Goal: Transaction & Acquisition: Purchase product/service

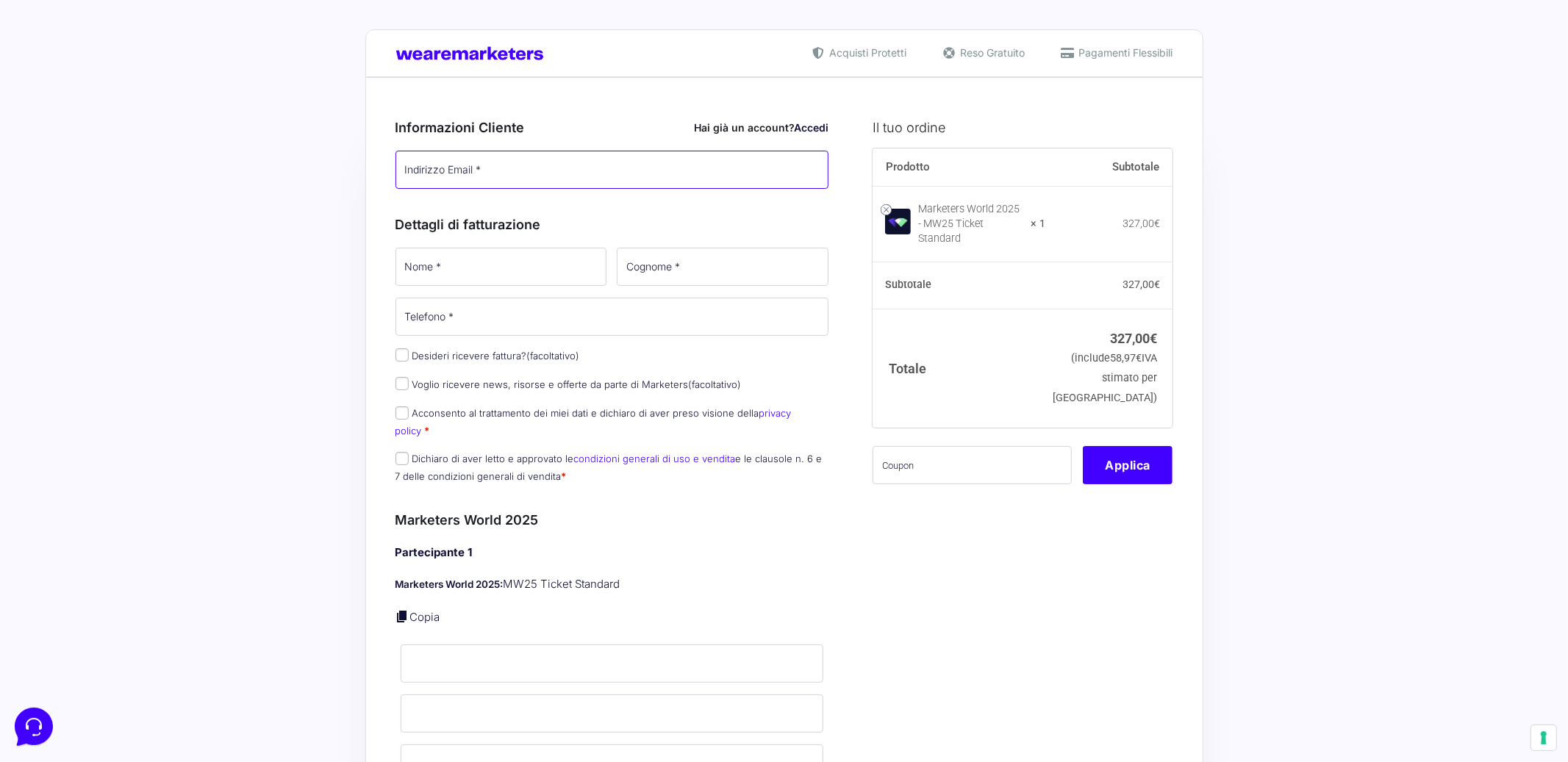
type input "[EMAIL_ADDRESS][DOMAIN_NAME]"
click at [914, 446] on input "text" at bounding box center [972, 465] width 199 height 38
paste input "mw25mirtilla"
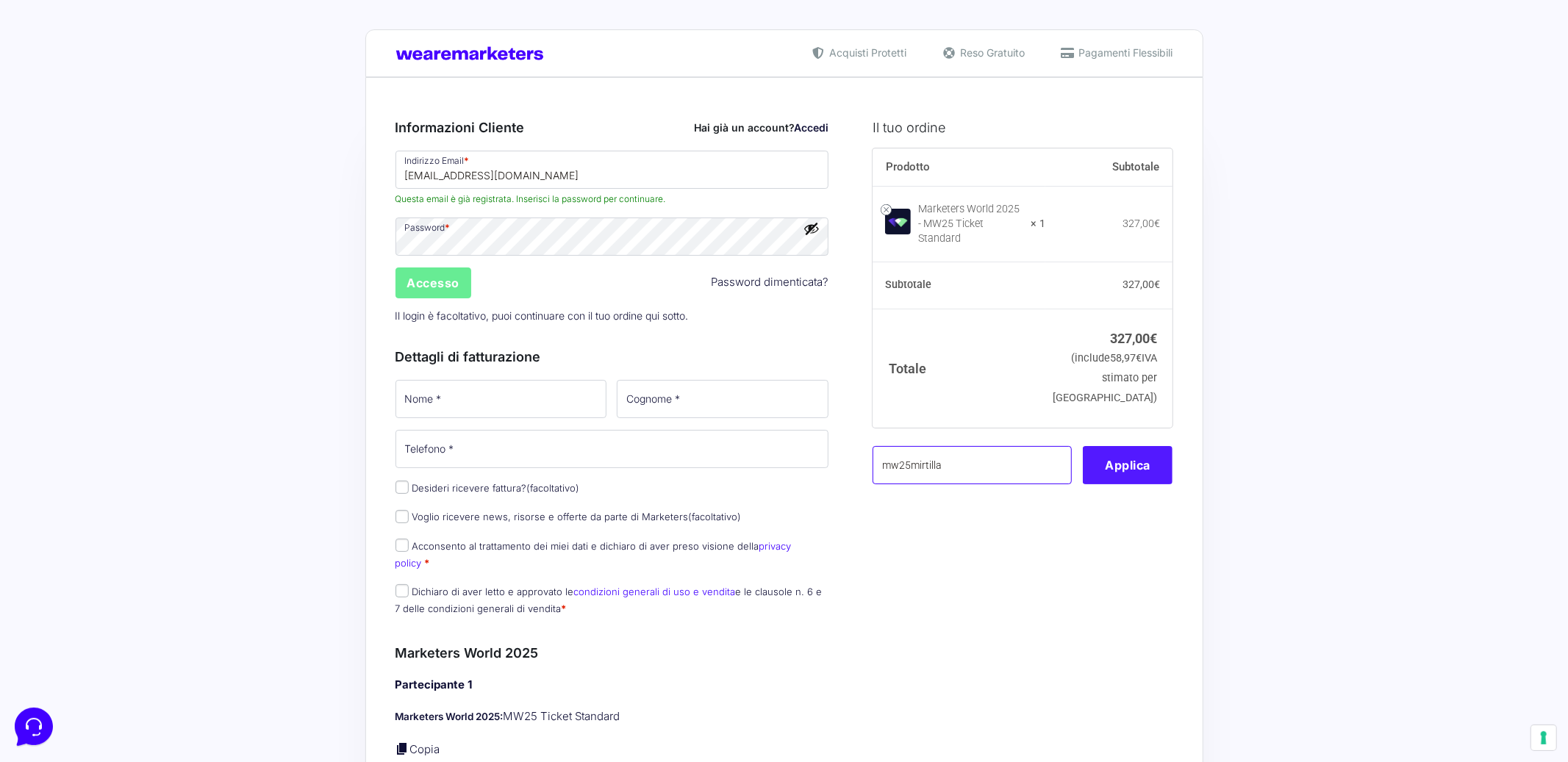
type input "mw25mirtilla"
click at [1140, 455] on button "Applica" at bounding box center [1128, 465] width 90 height 38
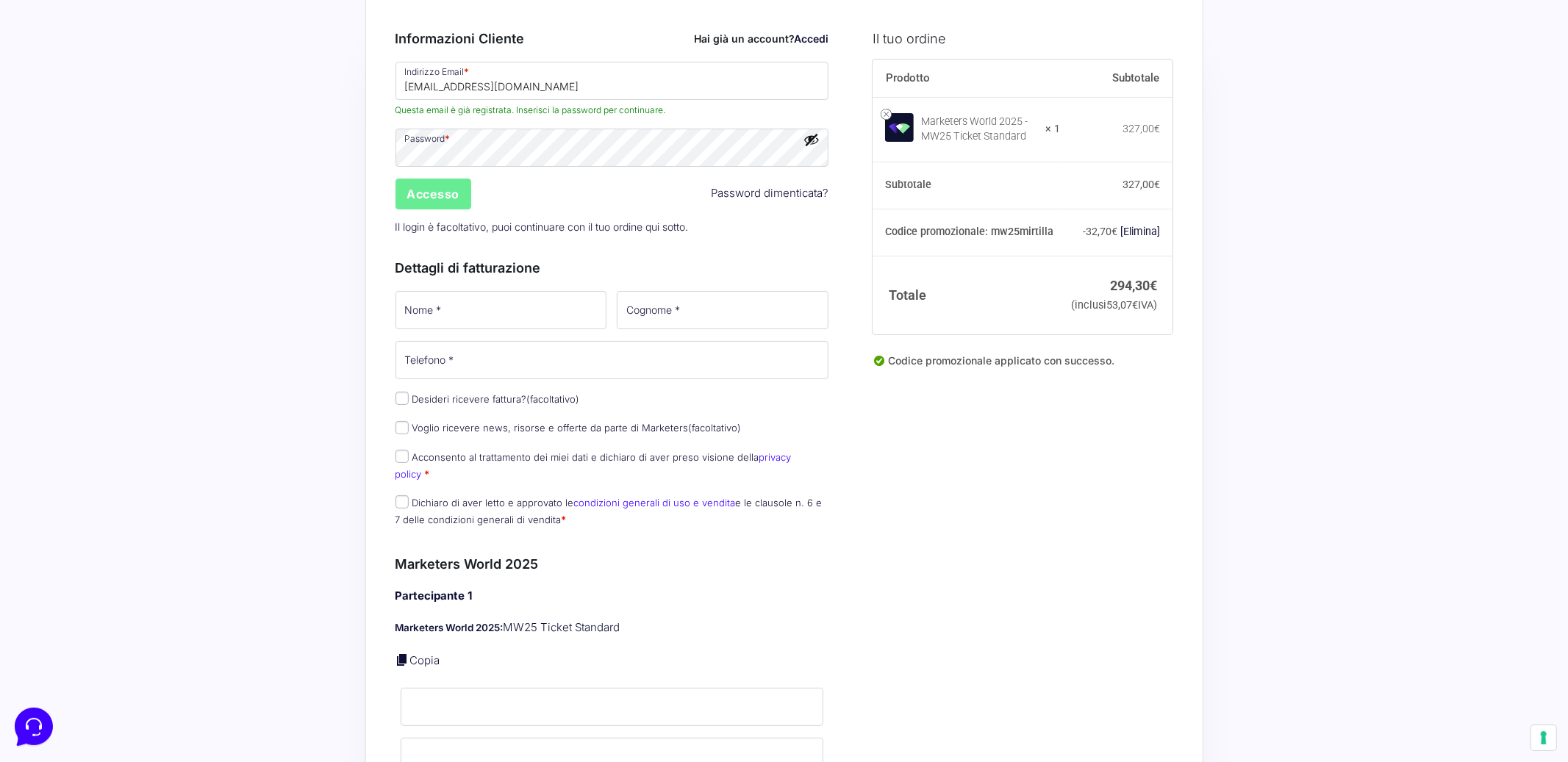
scroll to position [91, 0]
click at [430, 190] on input "Accesso" at bounding box center [434, 192] width 76 height 31
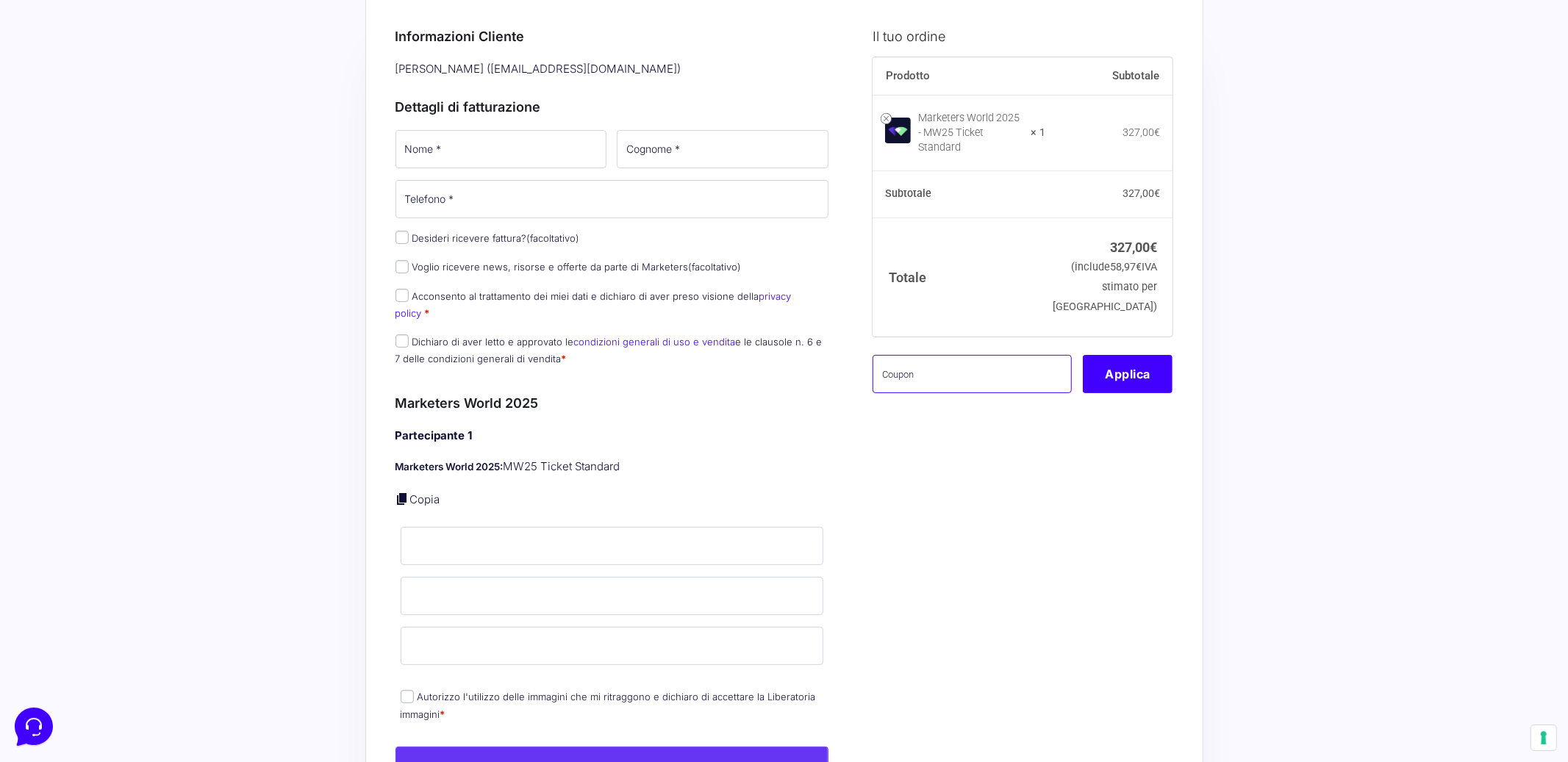
click at [902, 366] on input "text" at bounding box center [972, 373] width 199 height 38
paste input "mw25mirtilla"
type input "mw25mirtilla"
click at [1137, 372] on button "Applica" at bounding box center [1128, 373] width 90 height 38
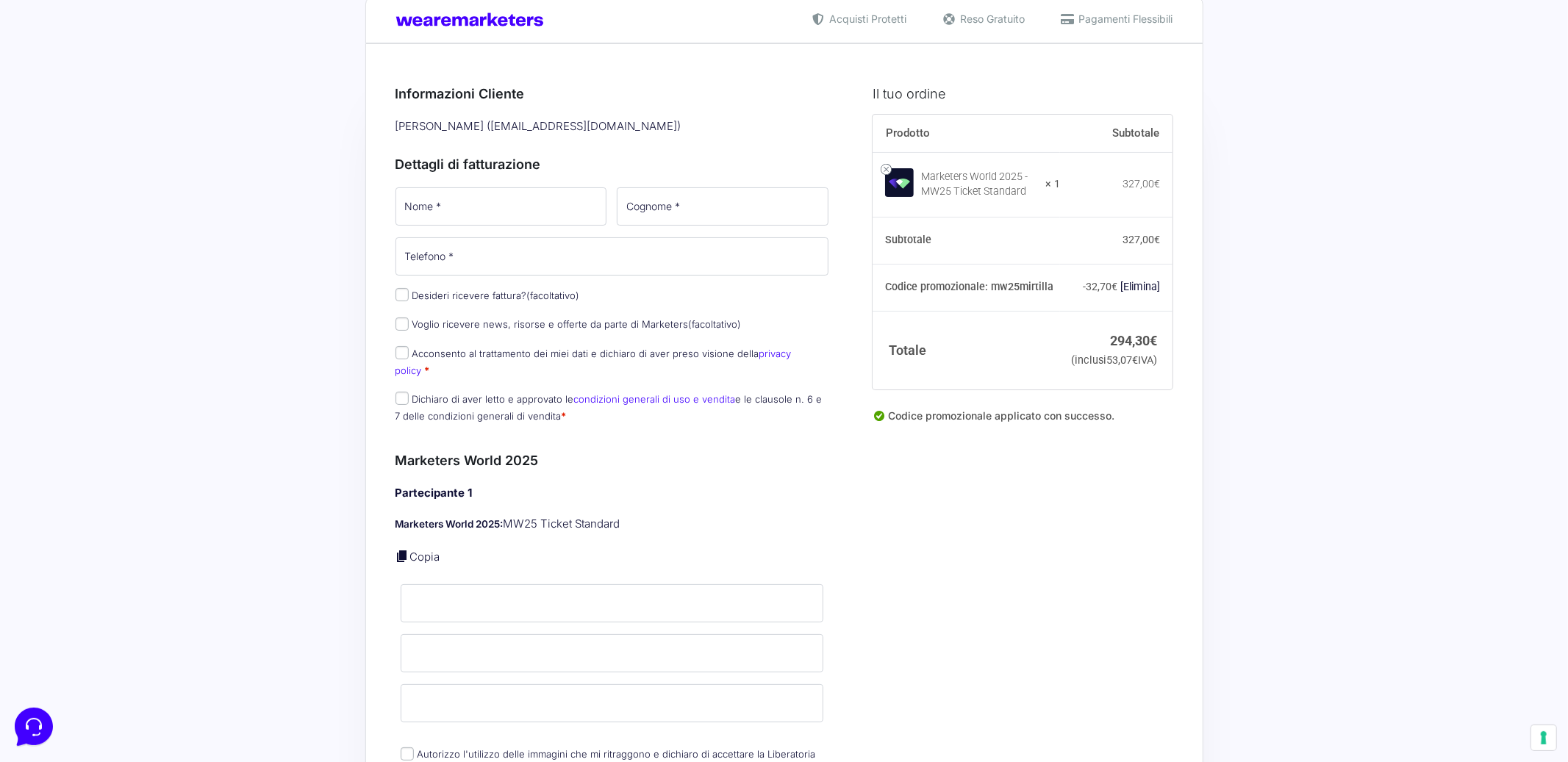
scroll to position [27, 0]
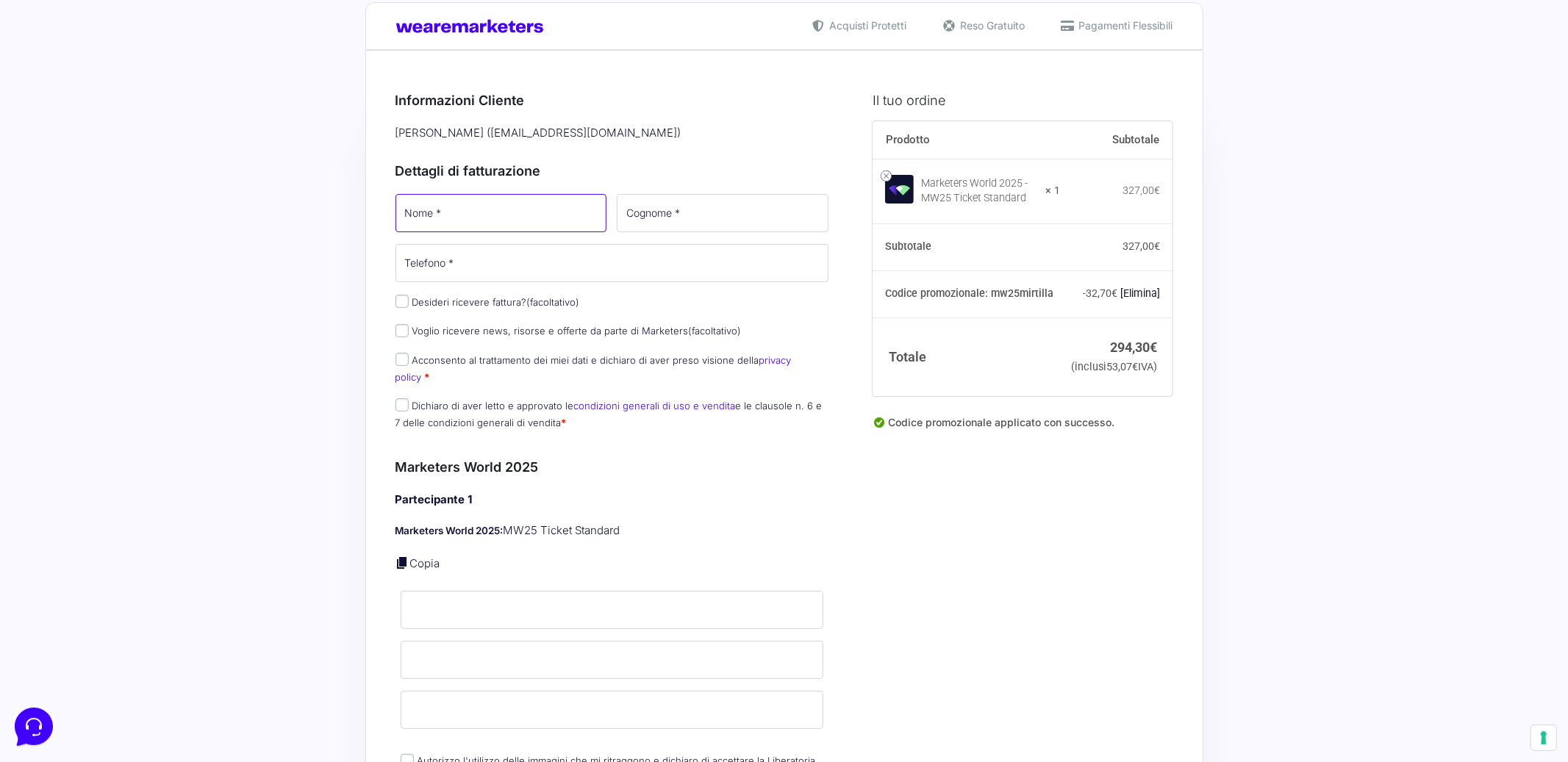
click at [466, 227] on input "Nome *" at bounding box center [501, 213] width 212 height 38
type input "[PERSON_NAME]"
type input "Lorenzon"
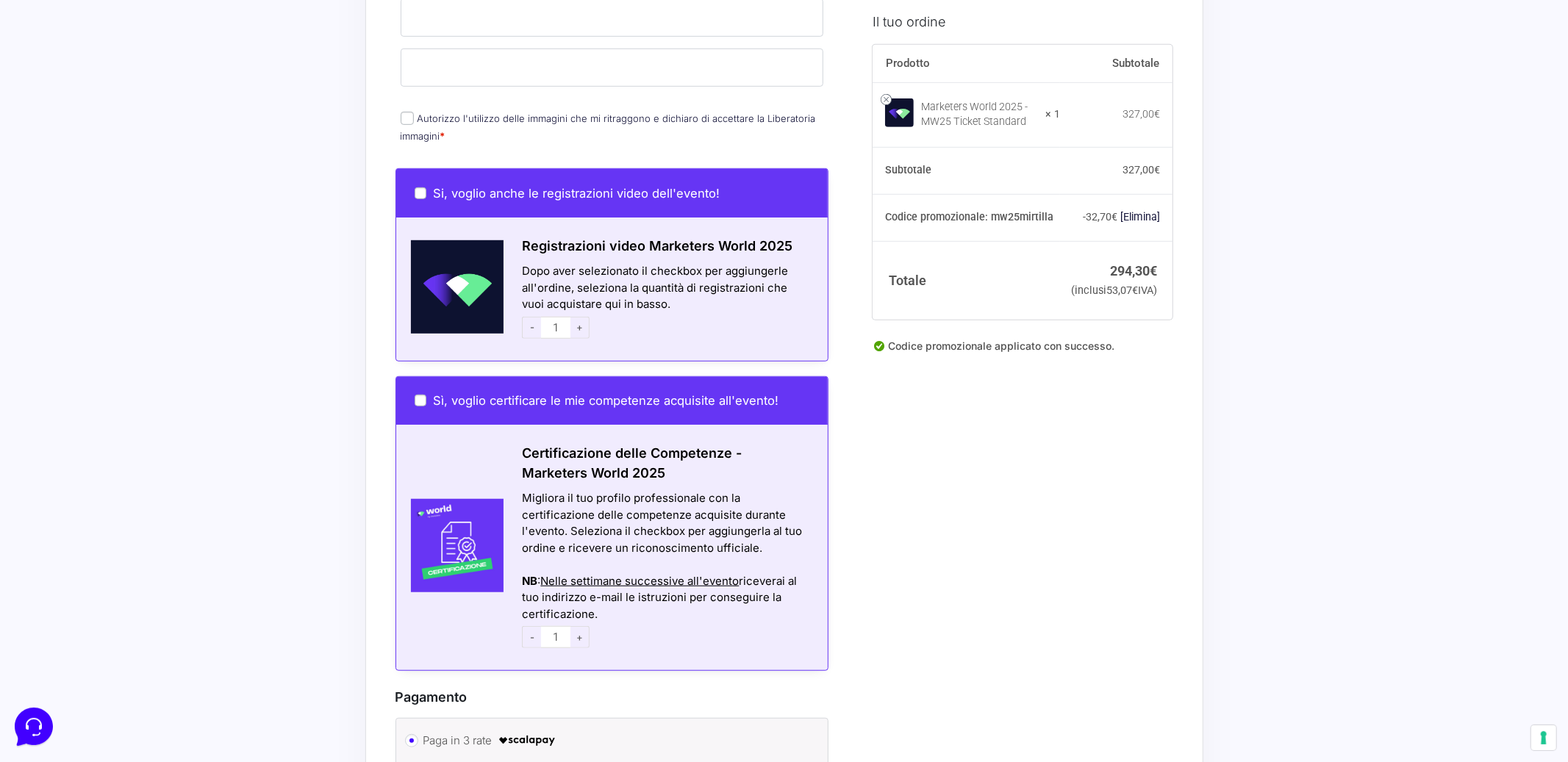
scroll to position [741, 0]
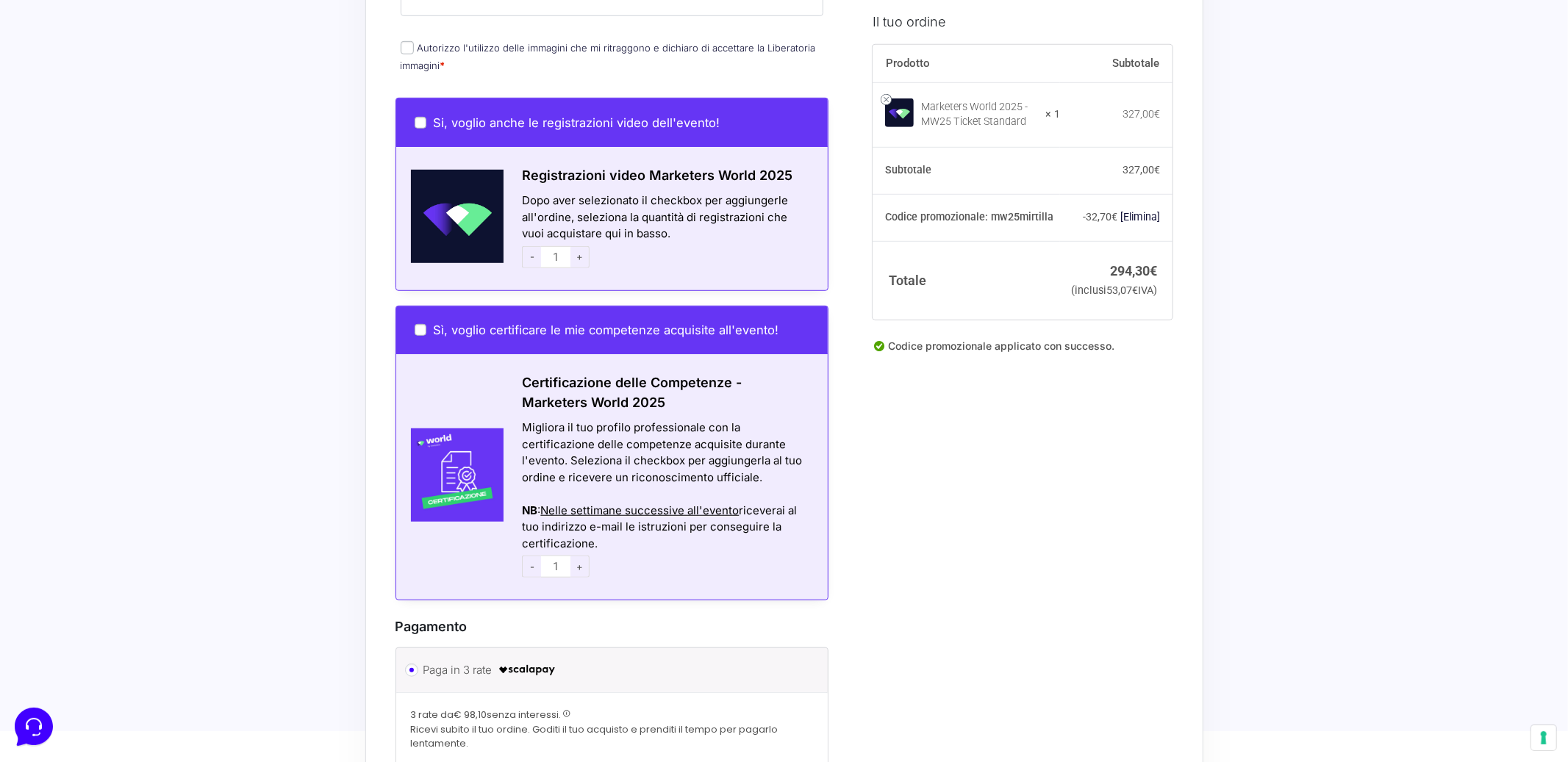
type input "3203524253"
click at [536, 556] on span "-" at bounding box center [531, 567] width 20 height 22
click at [530, 556] on span "-" at bounding box center [531, 567] width 20 height 22
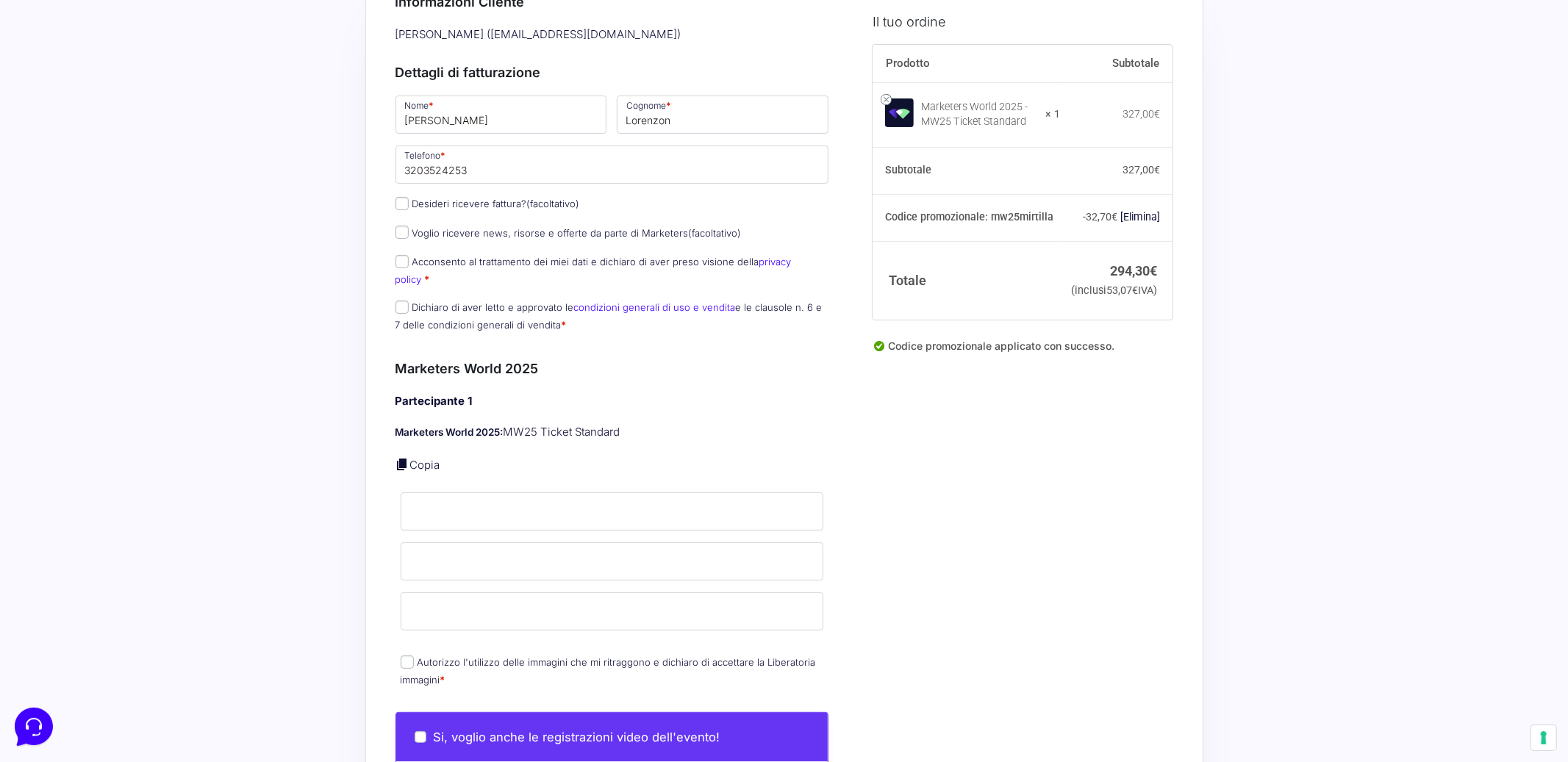
scroll to position [128, 0]
click at [396, 260] on input "Acconsento al trattamento dei miei dati e dichiaro di aver preso visione della …" at bounding box center [403, 260] width 14 height 14
checkbox input "true"
click at [397, 299] on input "Dichiaro di aver letto e approvato le condizioni generali di uso e vendita e le…" at bounding box center [403, 306] width 14 height 14
checkbox input "true"
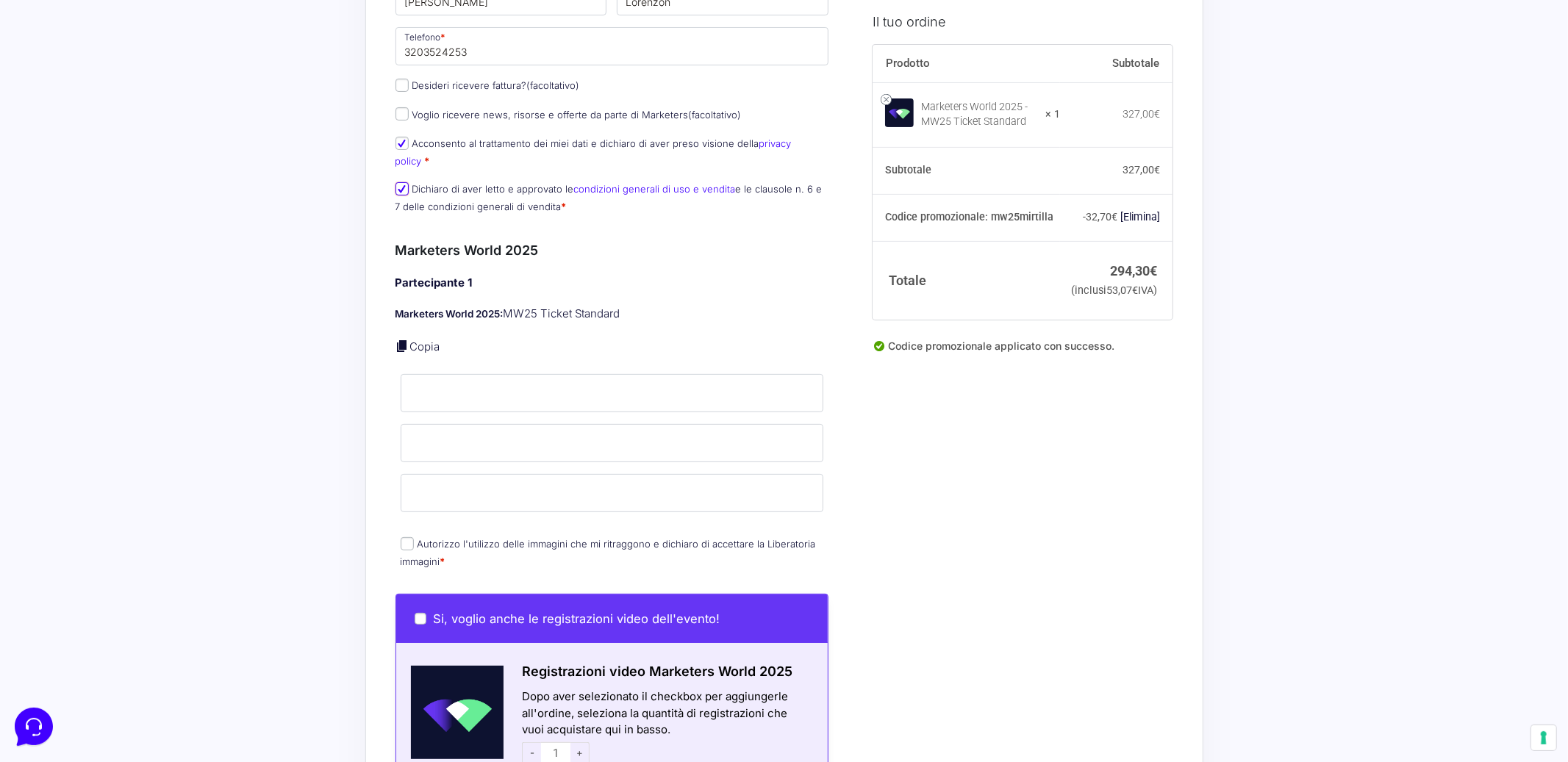
scroll to position [257, 0]
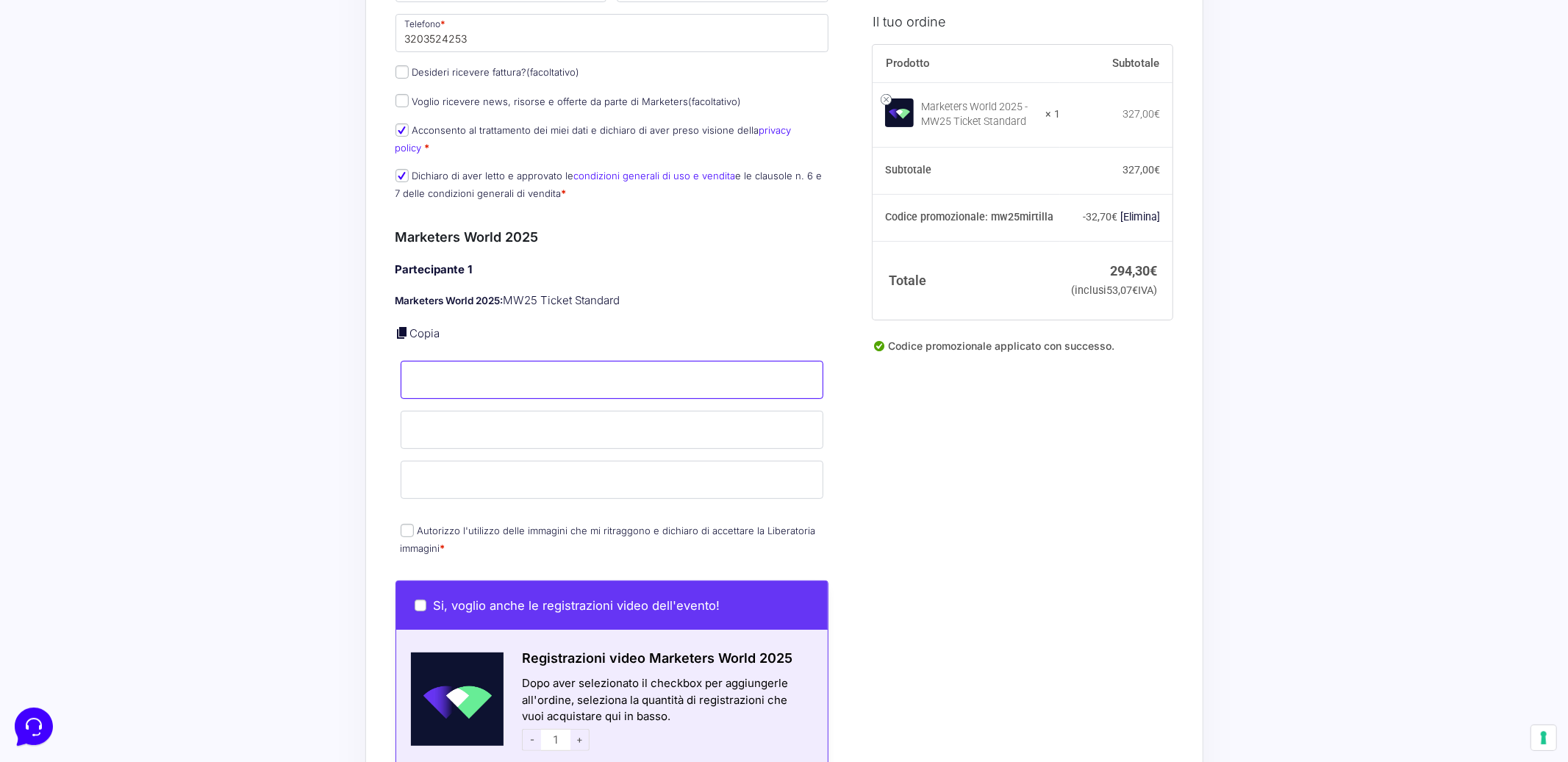
click at [439, 361] on input "Nome *" at bounding box center [612, 380] width 423 height 38
click at [447, 428] on input "Cognome *" at bounding box center [612, 430] width 423 height 38
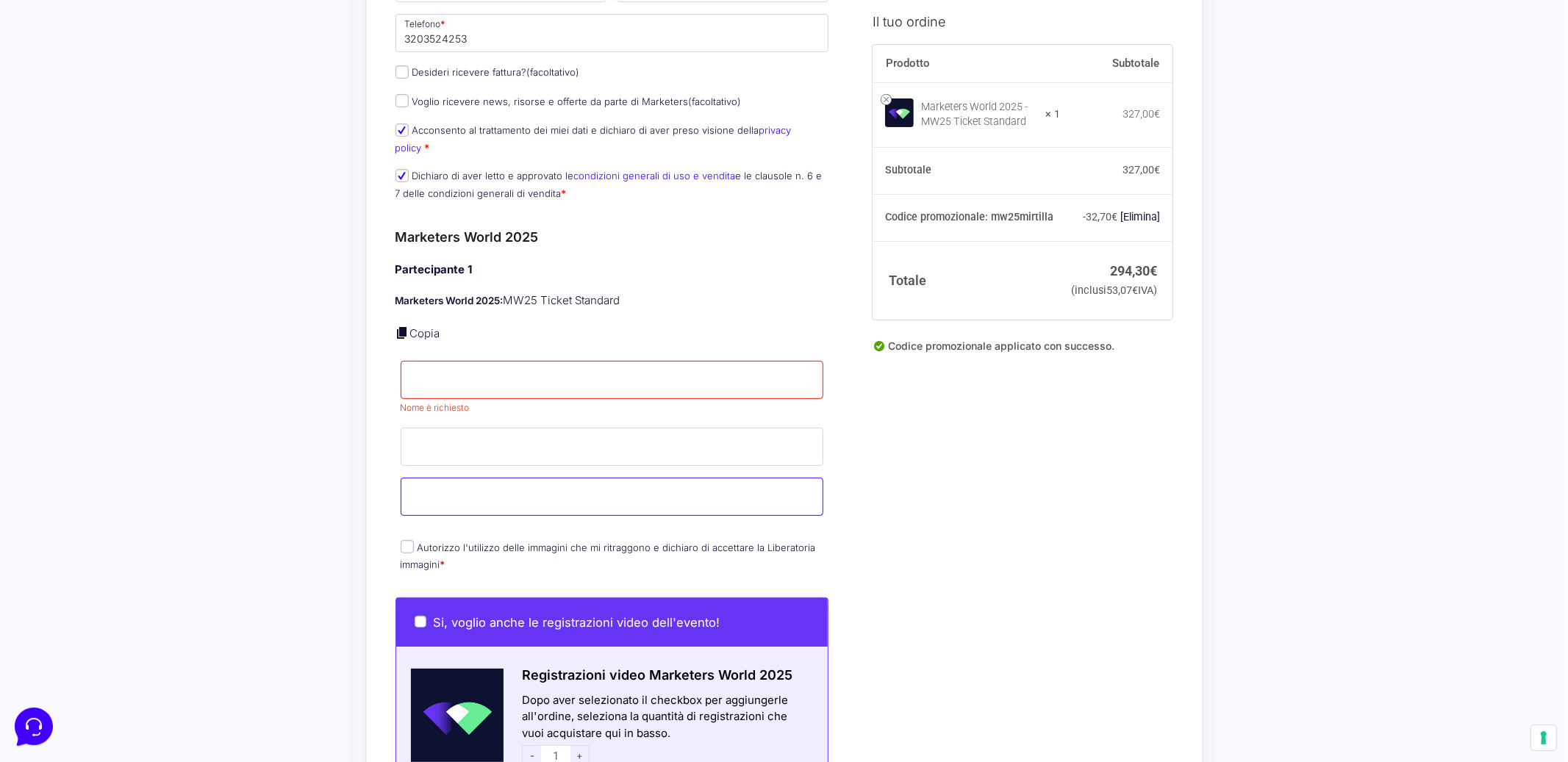
click at [445, 482] on input "Email *" at bounding box center [612, 496] width 423 height 38
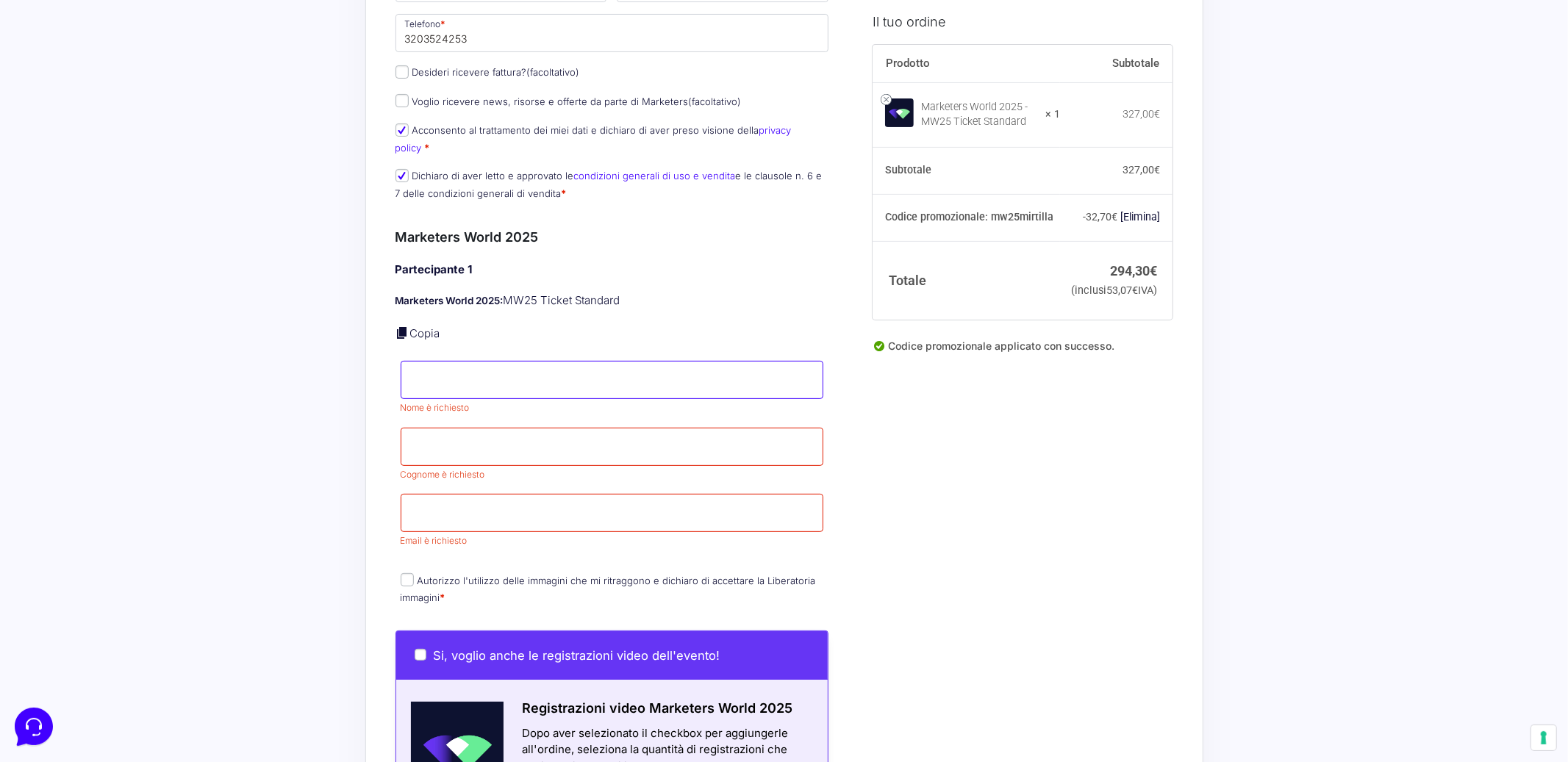
click at [450, 379] on input "Nome *" at bounding box center [612, 380] width 423 height 38
type input "[PERSON_NAME]"
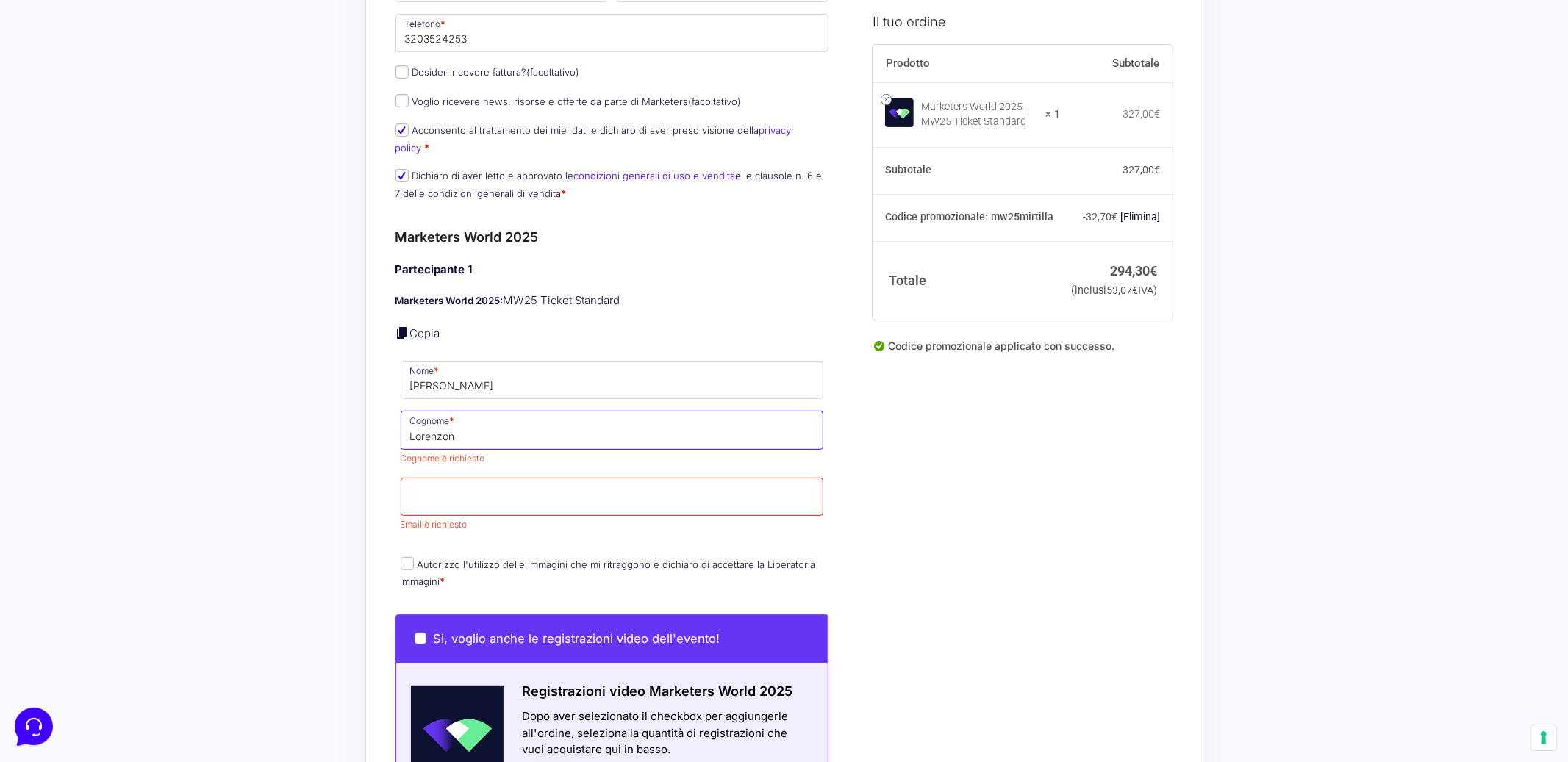
type input "Lorenzon"
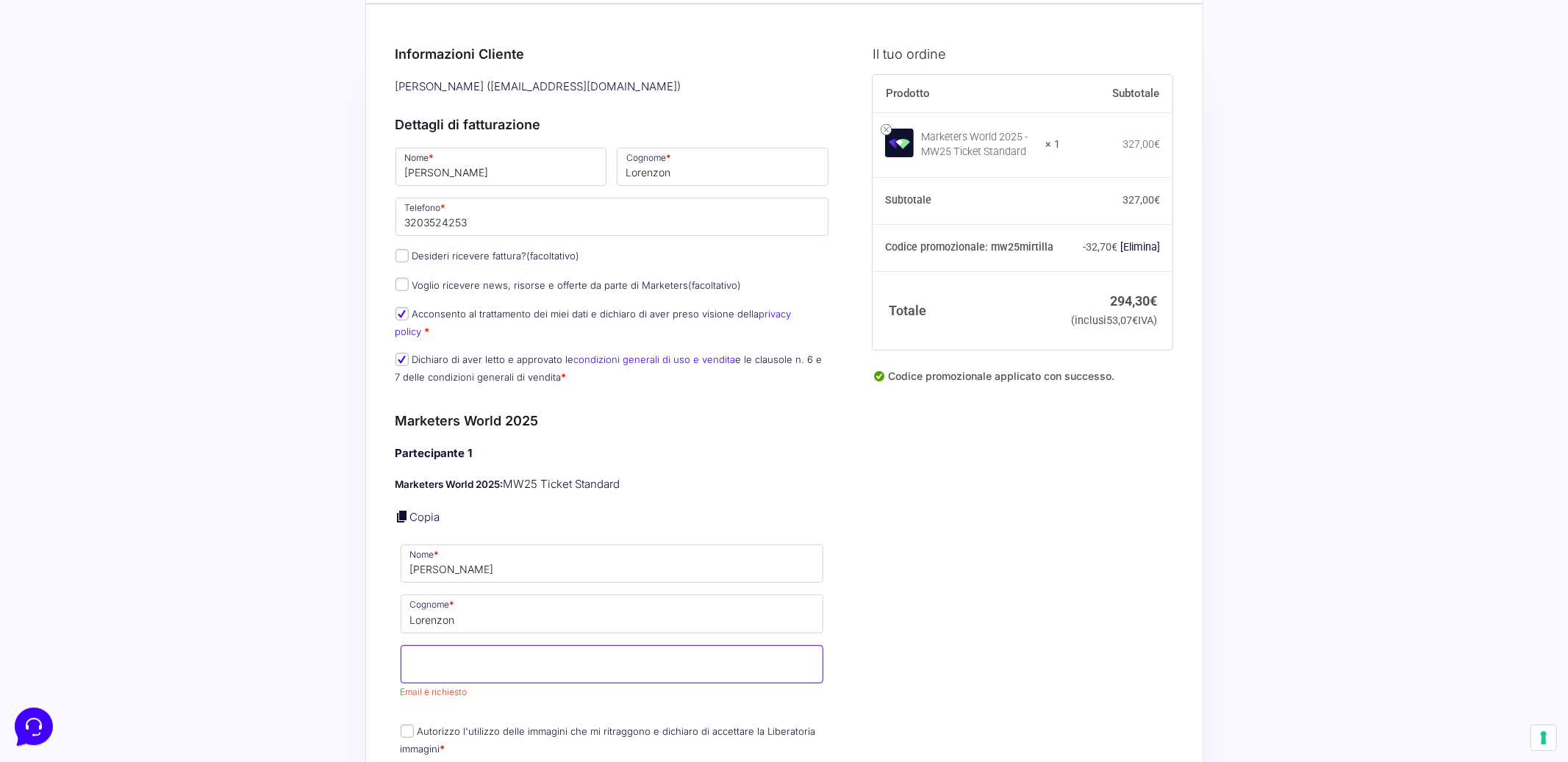
scroll to position [0, 0]
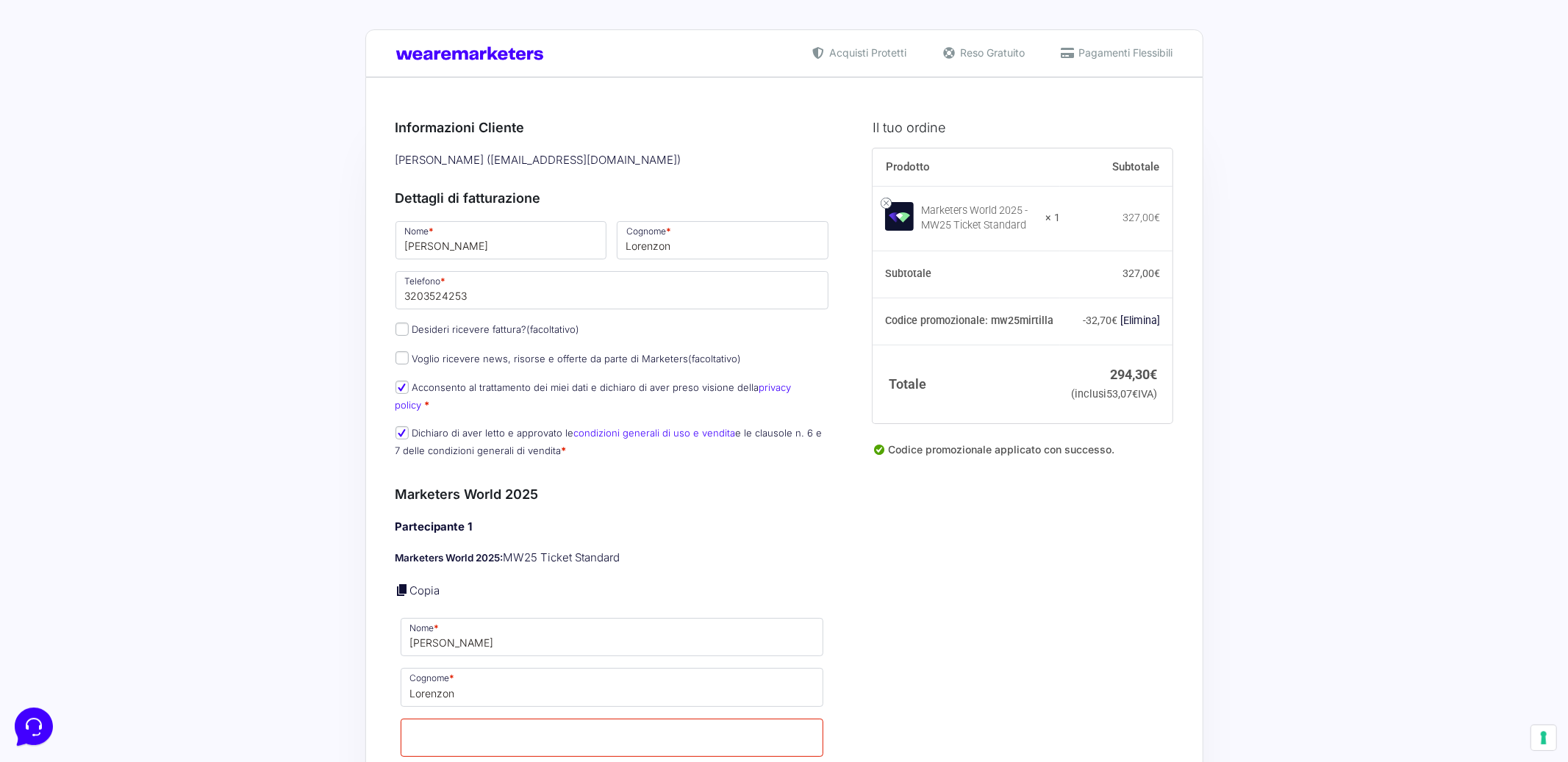
click at [592, 167] on div "[PERSON_NAME] ( [EMAIL_ADDRESS][DOMAIN_NAME] )" at bounding box center [613, 160] width 445 height 24
drag, startPoint x: 554, startPoint y: 159, endPoint x: 716, endPoint y: 160, distance: 162.0
click at [716, 160] on div "[PERSON_NAME] ( [EMAIL_ADDRESS][DOMAIN_NAME] )" at bounding box center [613, 160] width 445 height 24
copy div "[EMAIL_ADDRESS][DOMAIN_NAME]"
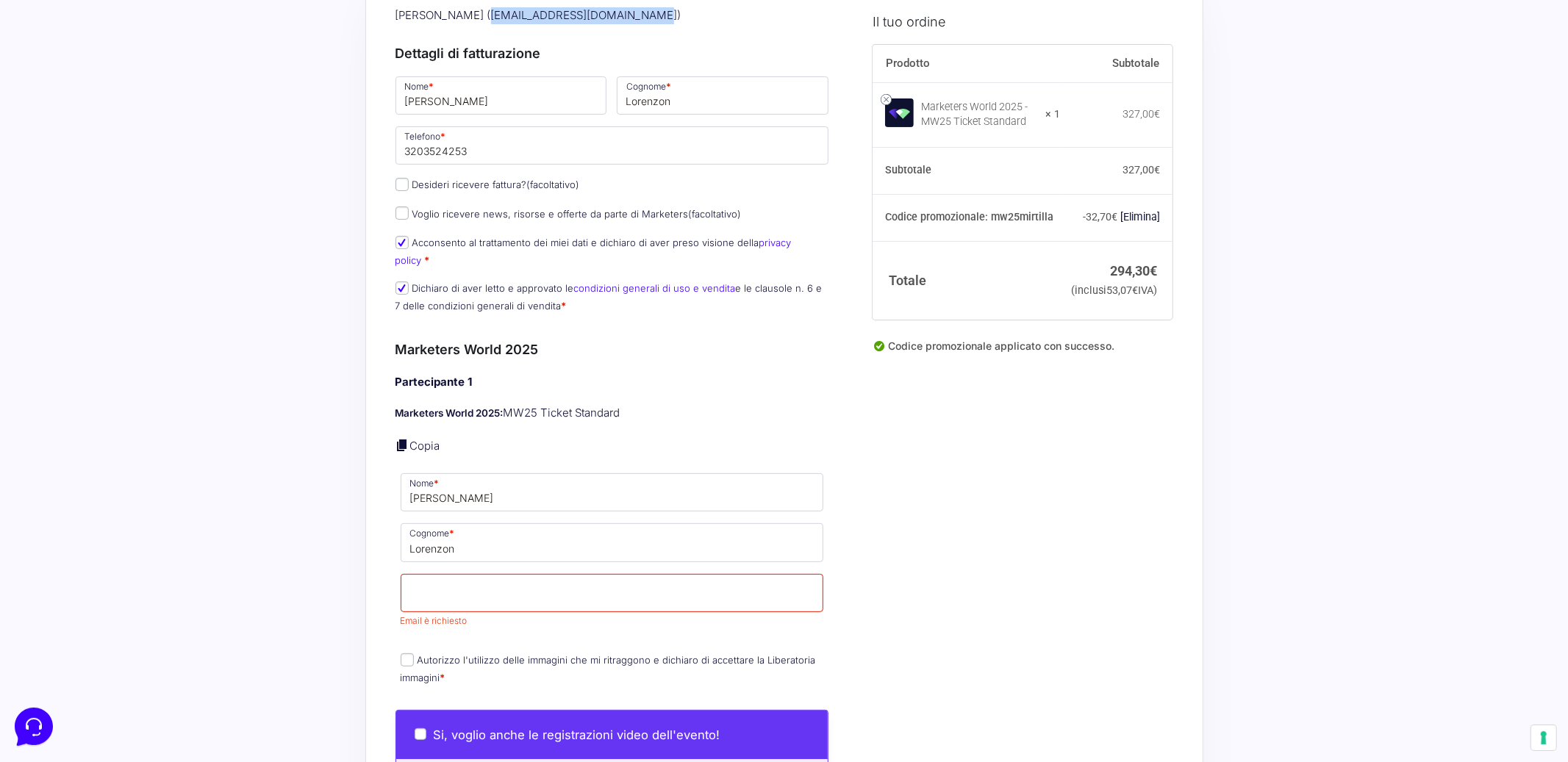
scroll to position [190, 0]
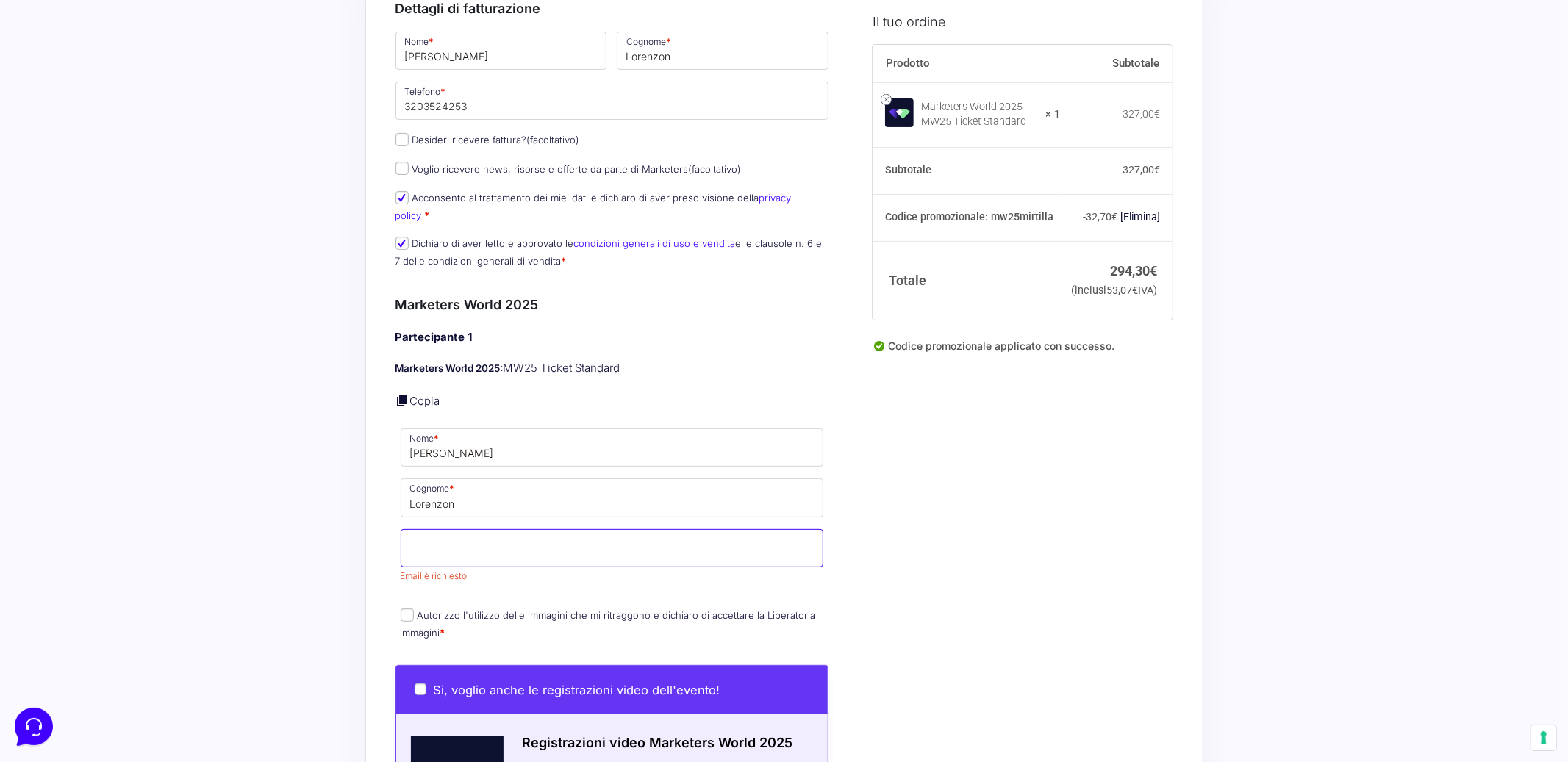
click at [461, 545] on input "Email *" at bounding box center [612, 548] width 423 height 38
paste input "[EMAIL_ADDRESS][DOMAIN_NAME]"
type input "[EMAIL_ADDRESS][DOMAIN_NAME]"
click at [367, 557] on div "Riepilogo Ordine 294,30 € Prodotto Subtotale Marketers World 2025 - MW25 Ticket…" at bounding box center [784, 740] width 838 height 1704
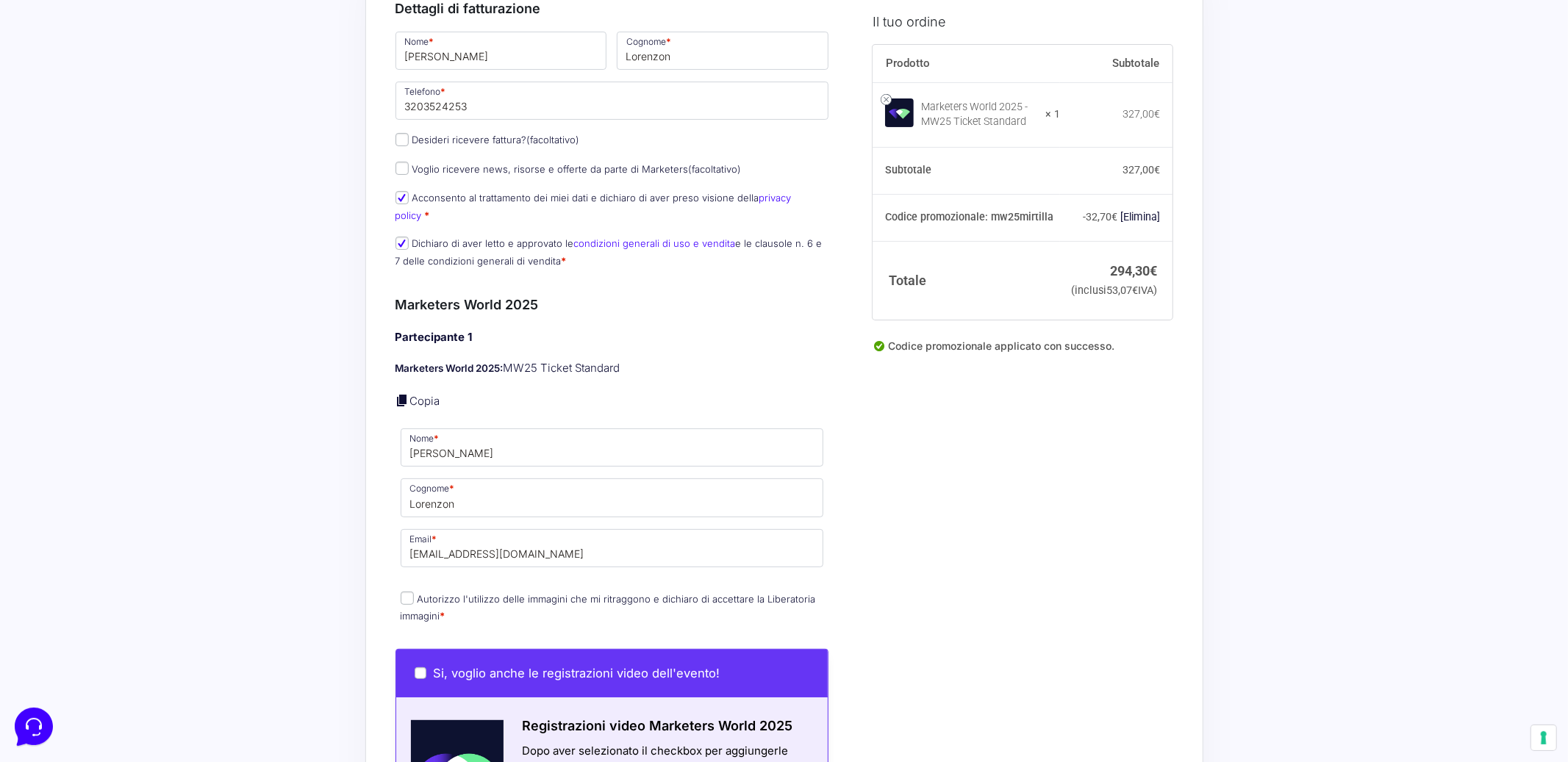
scroll to position [209, 0]
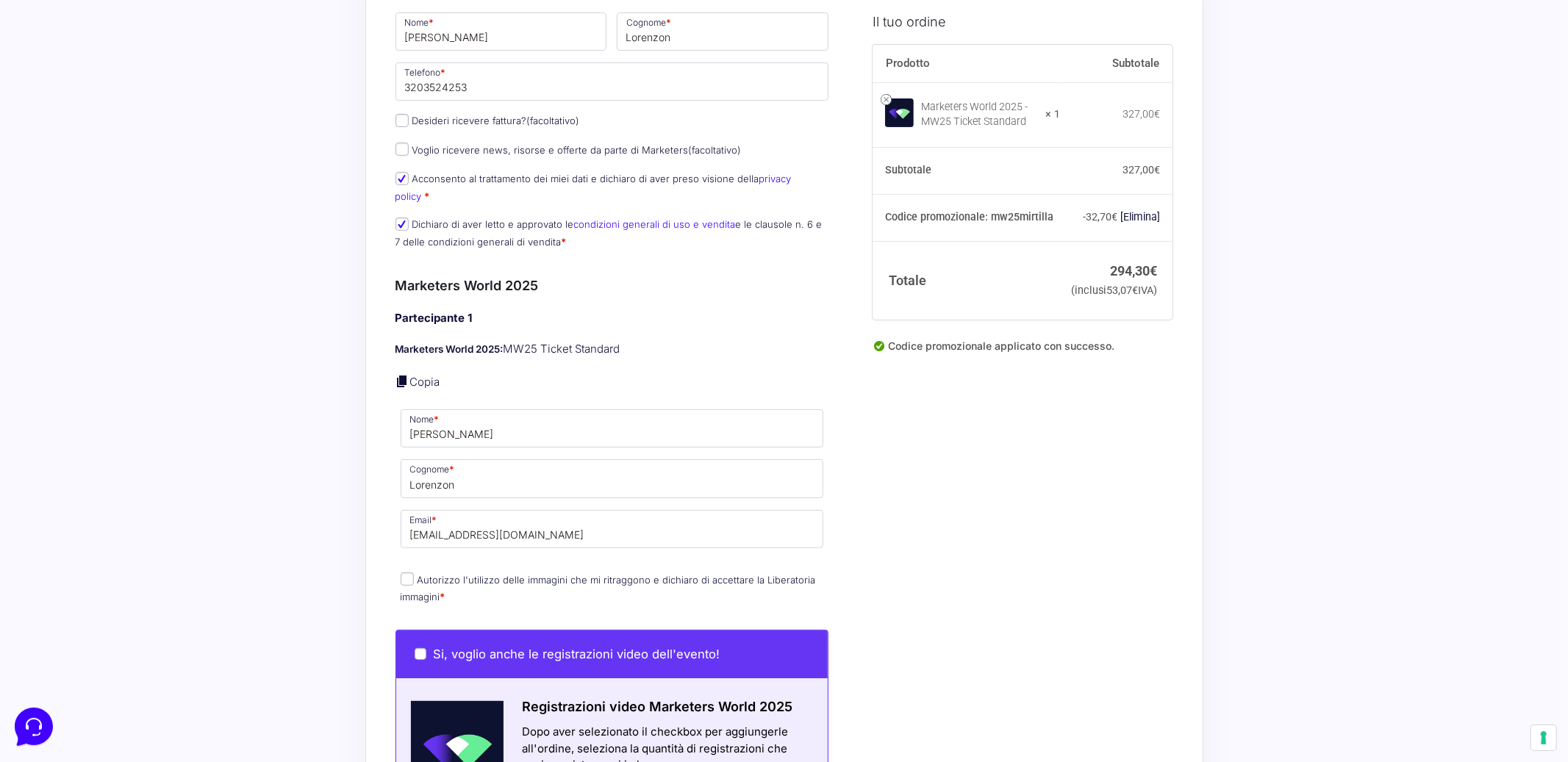
click at [405, 572] on input "Autorizzo l'utilizzo delle immagini che mi ritraggono e dichiaro di accettare l…" at bounding box center [407, 579] width 14 height 14
checkbox input "true"
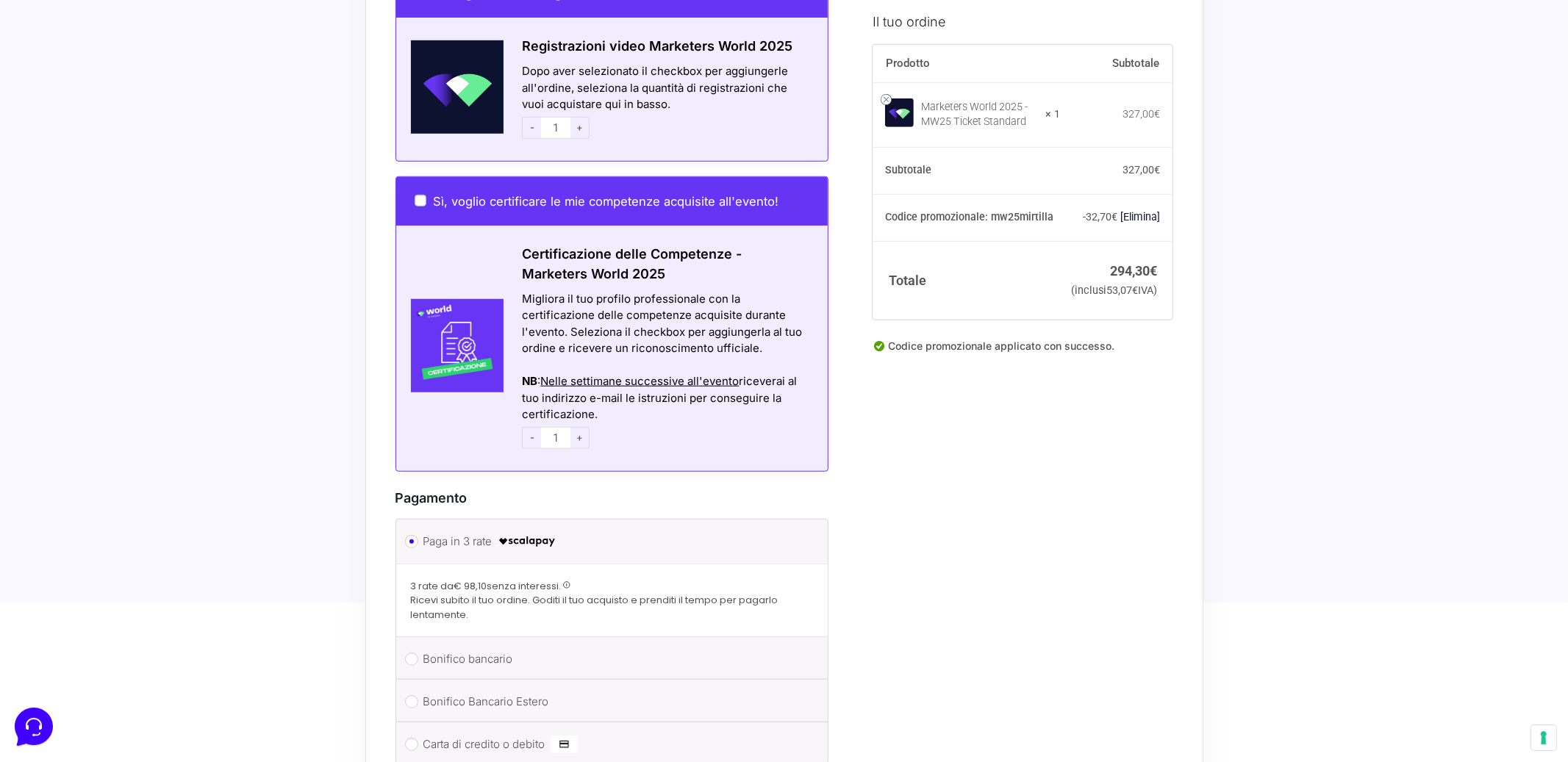
scroll to position [978, 0]
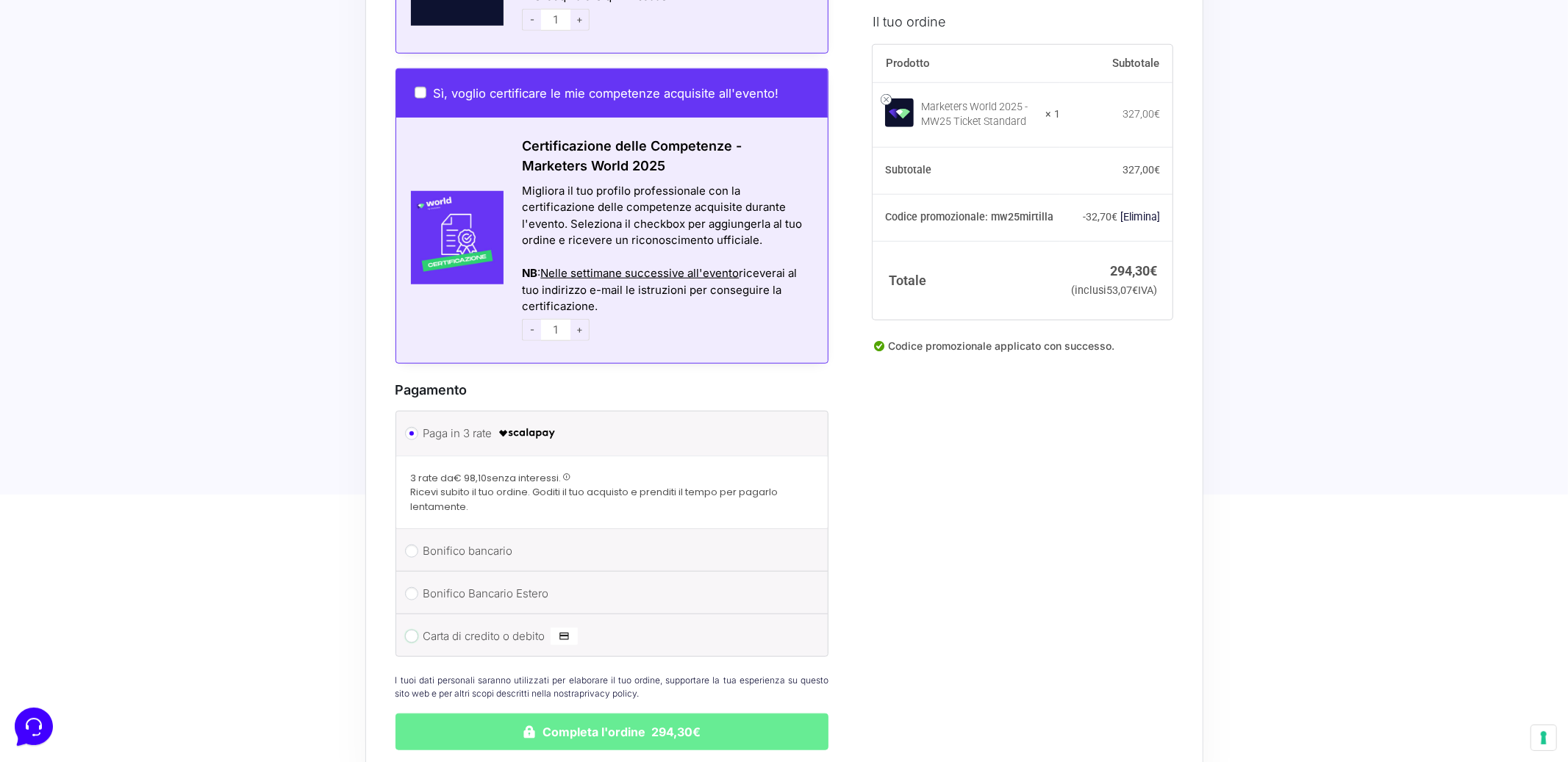
click at [413, 630] on input "Carta di credito o debito" at bounding box center [412, 637] width 14 height 14
radio input "true"
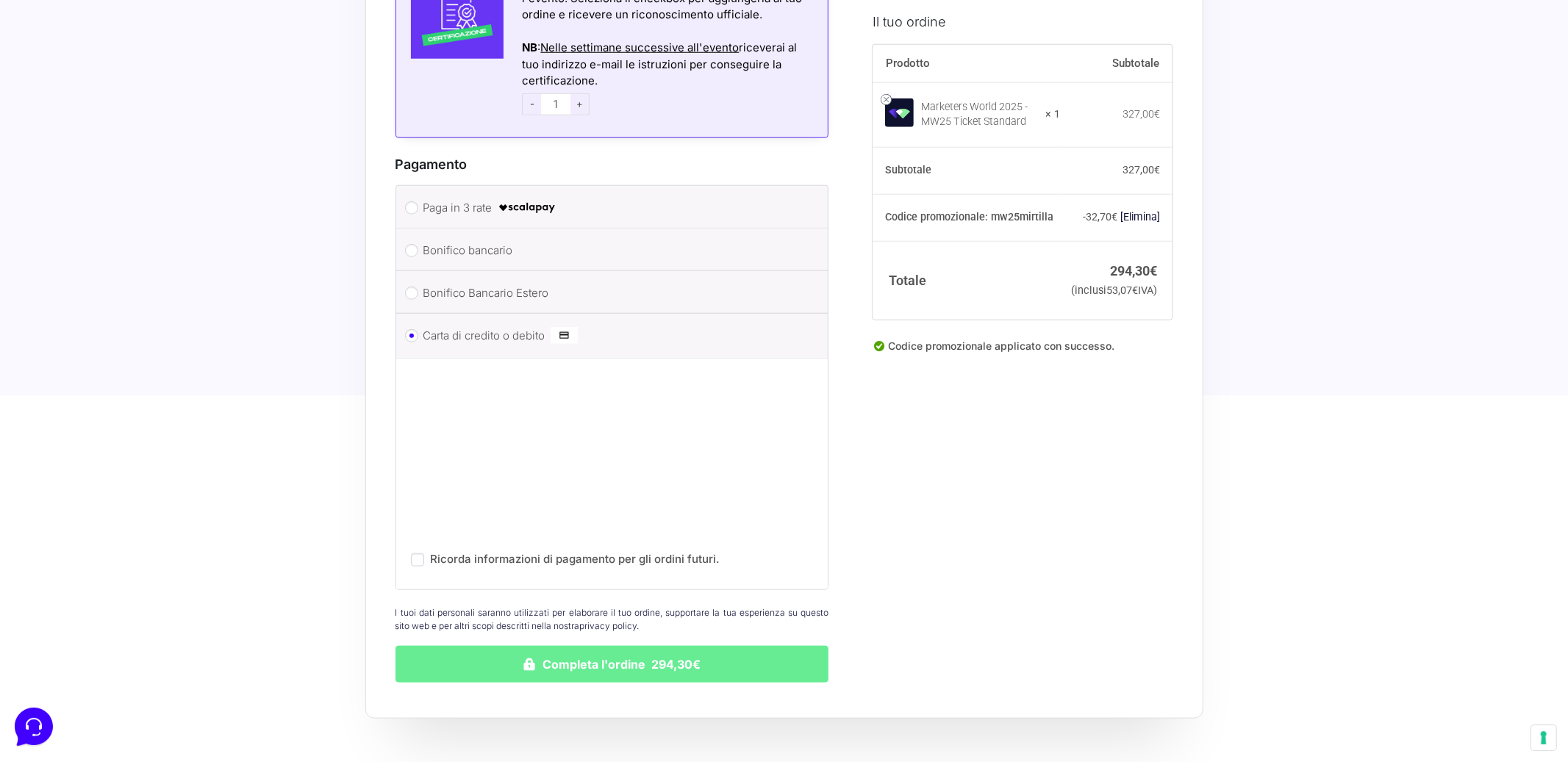
scroll to position [1207, 0]
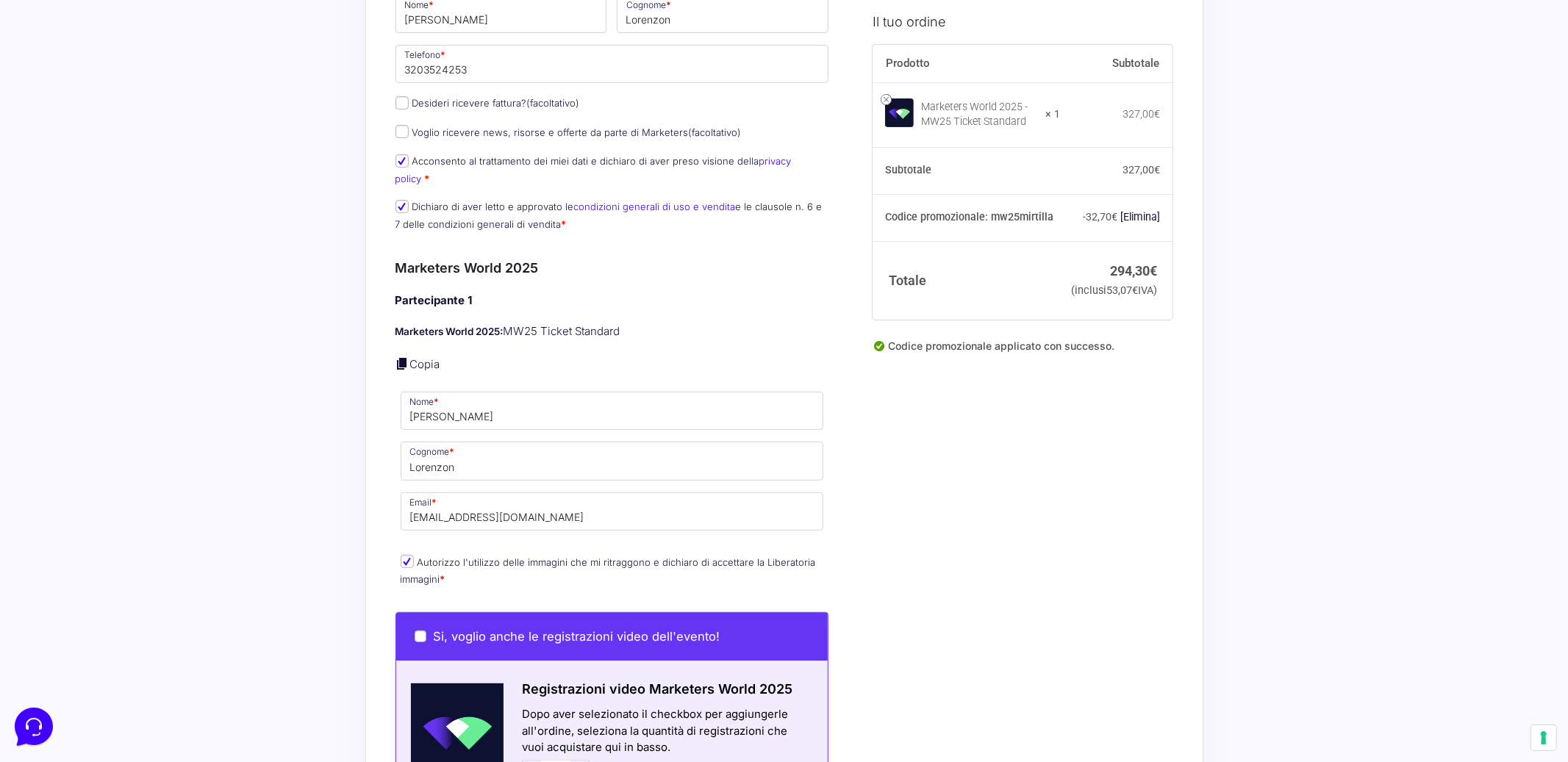
scroll to position [233, 0]
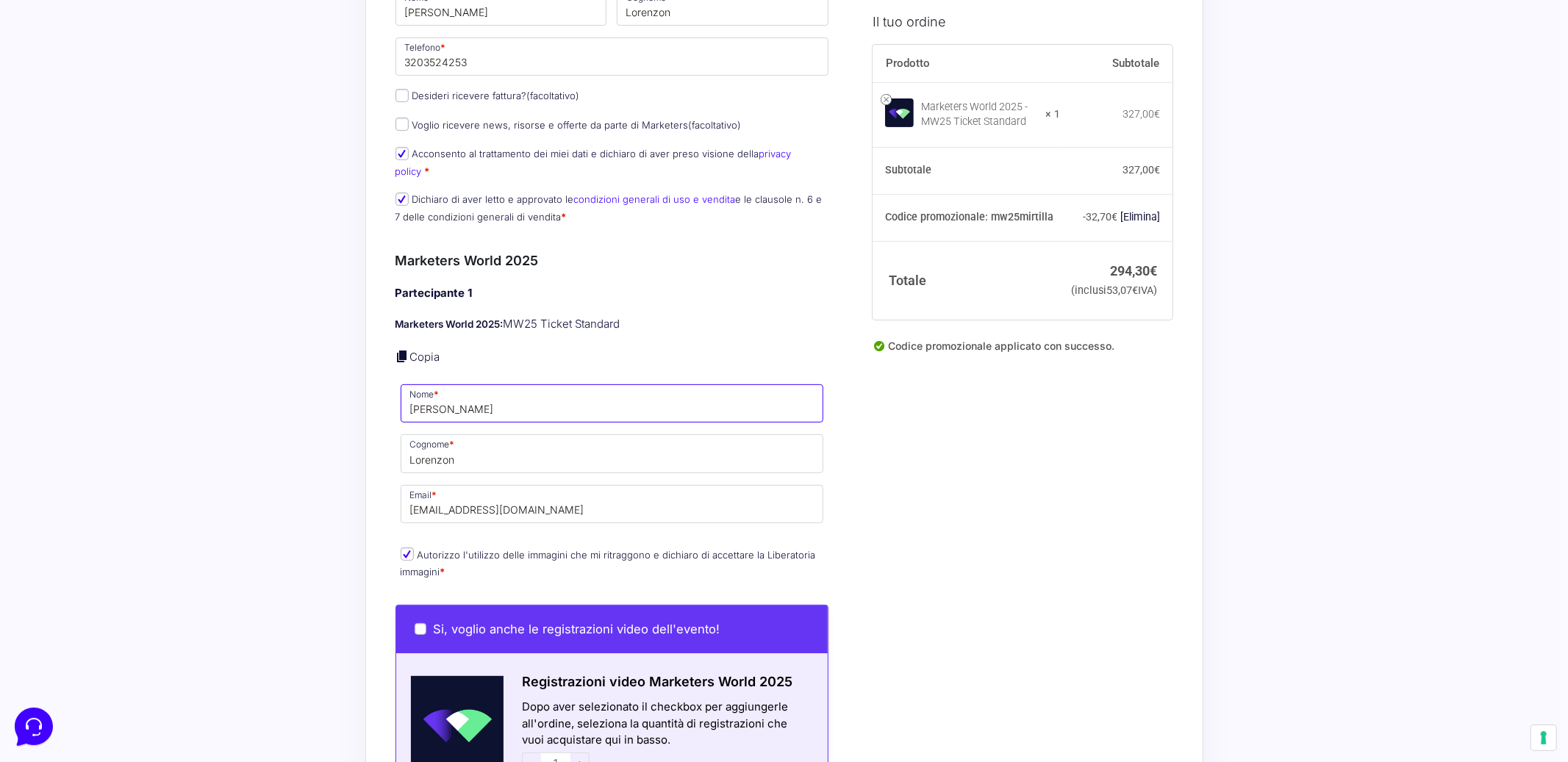
click at [438, 396] on input "[PERSON_NAME]" at bounding box center [612, 403] width 423 height 38
type input "[PERSON_NAME]"
click at [465, 501] on input "[EMAIL_ADDRESS][DOMAIN_NAME]" at bounding box center [612, 504] width 423 height 38
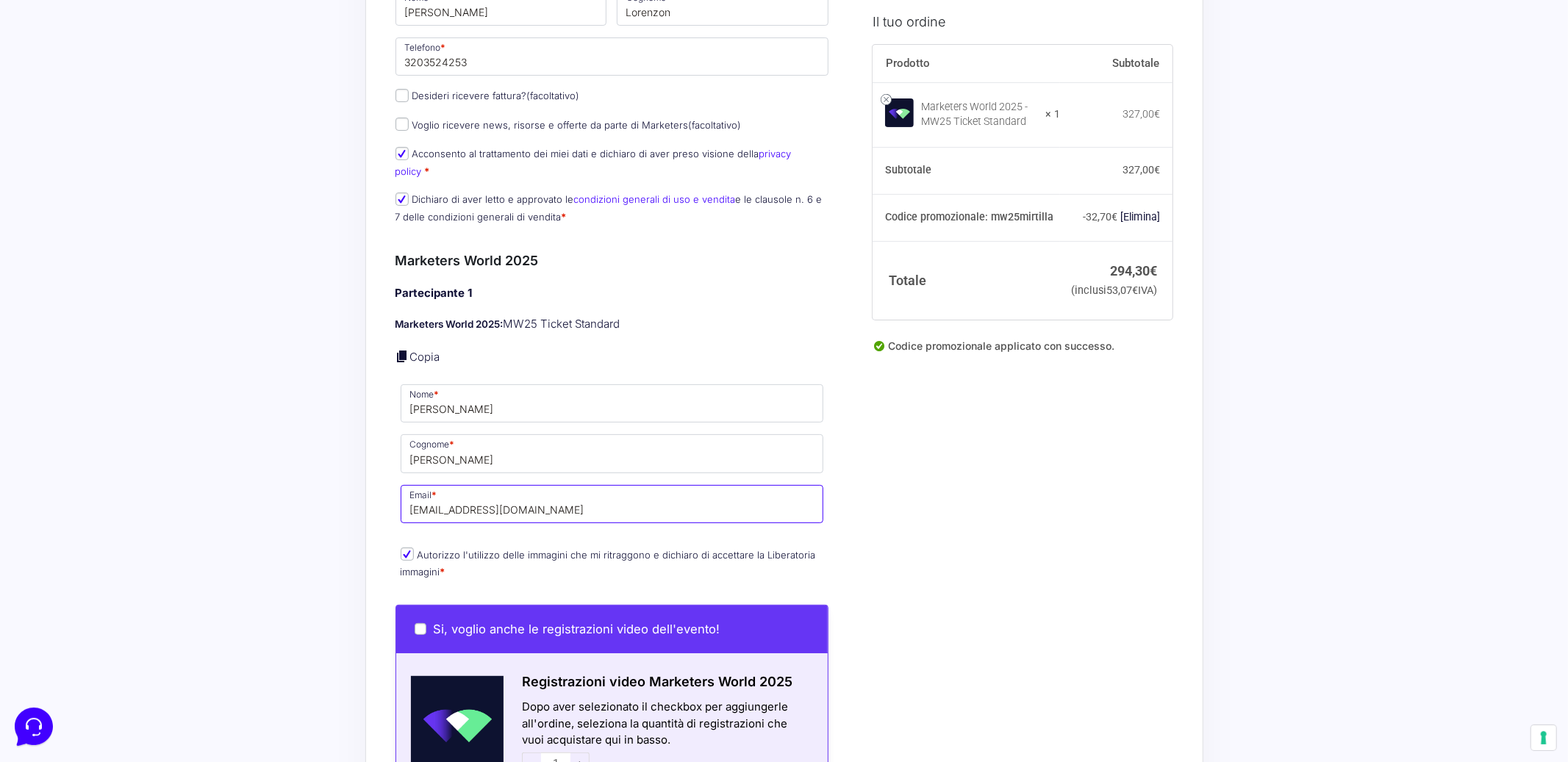
click at [465, 501] on input "[EMAIL_ADDRESS][DOMAIN_NAME]" at bounding box center [612, 504] width 423 height 38
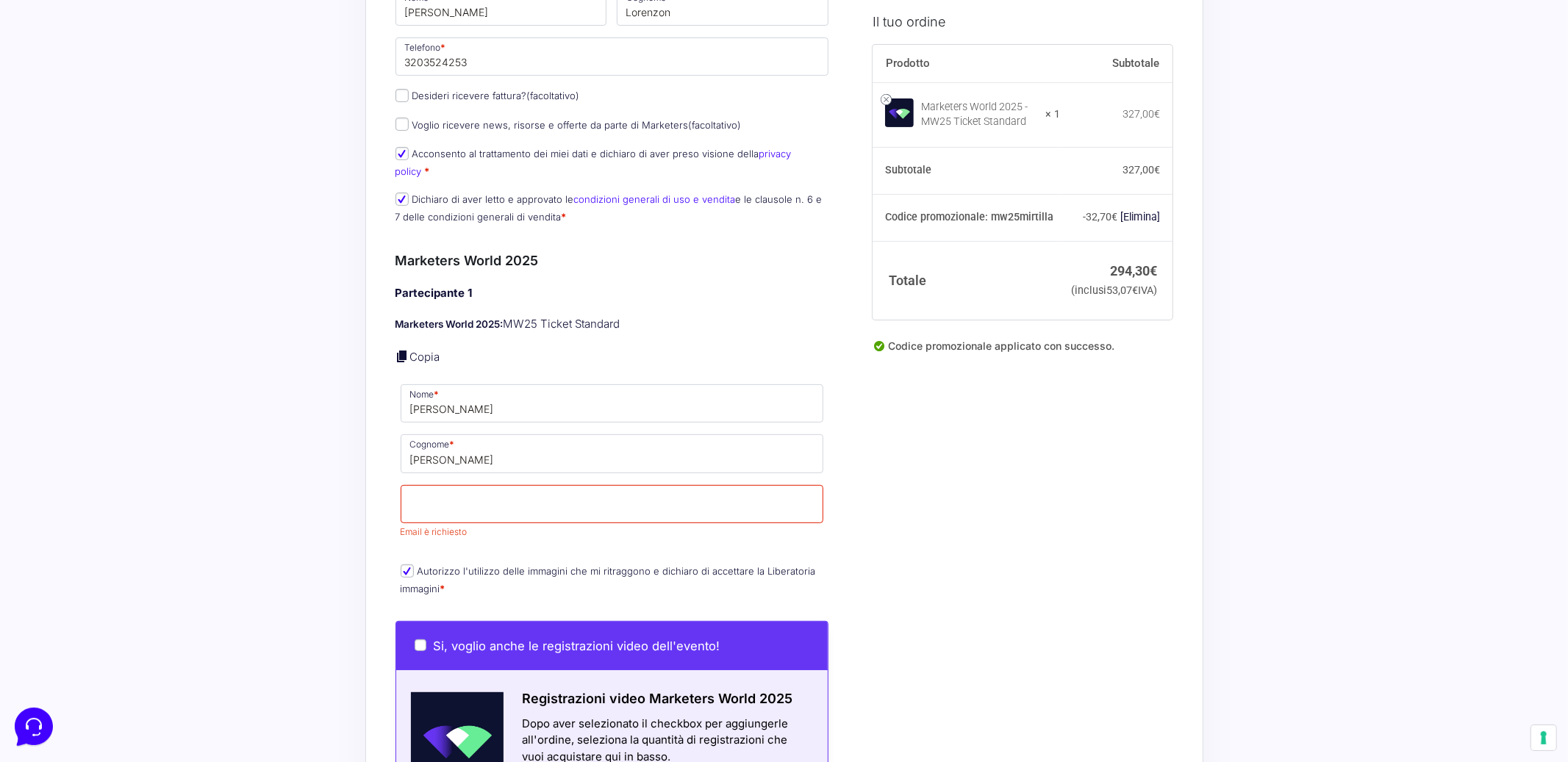
click at [376, 479] on div "Riepilogo Ordine 294,30 € Prodotto Subtotale Marketers World 2025 - MW25 Ticket…" at bounding box center [784, 775] width 838 height 1862
click at [296, 486] on div "Acquisti Protetti Reso Gratuito Pagamenti Flessibili Riepilogo Ordine 294,30 € …" at bounding box center [784, 774] width 1568 height 2015
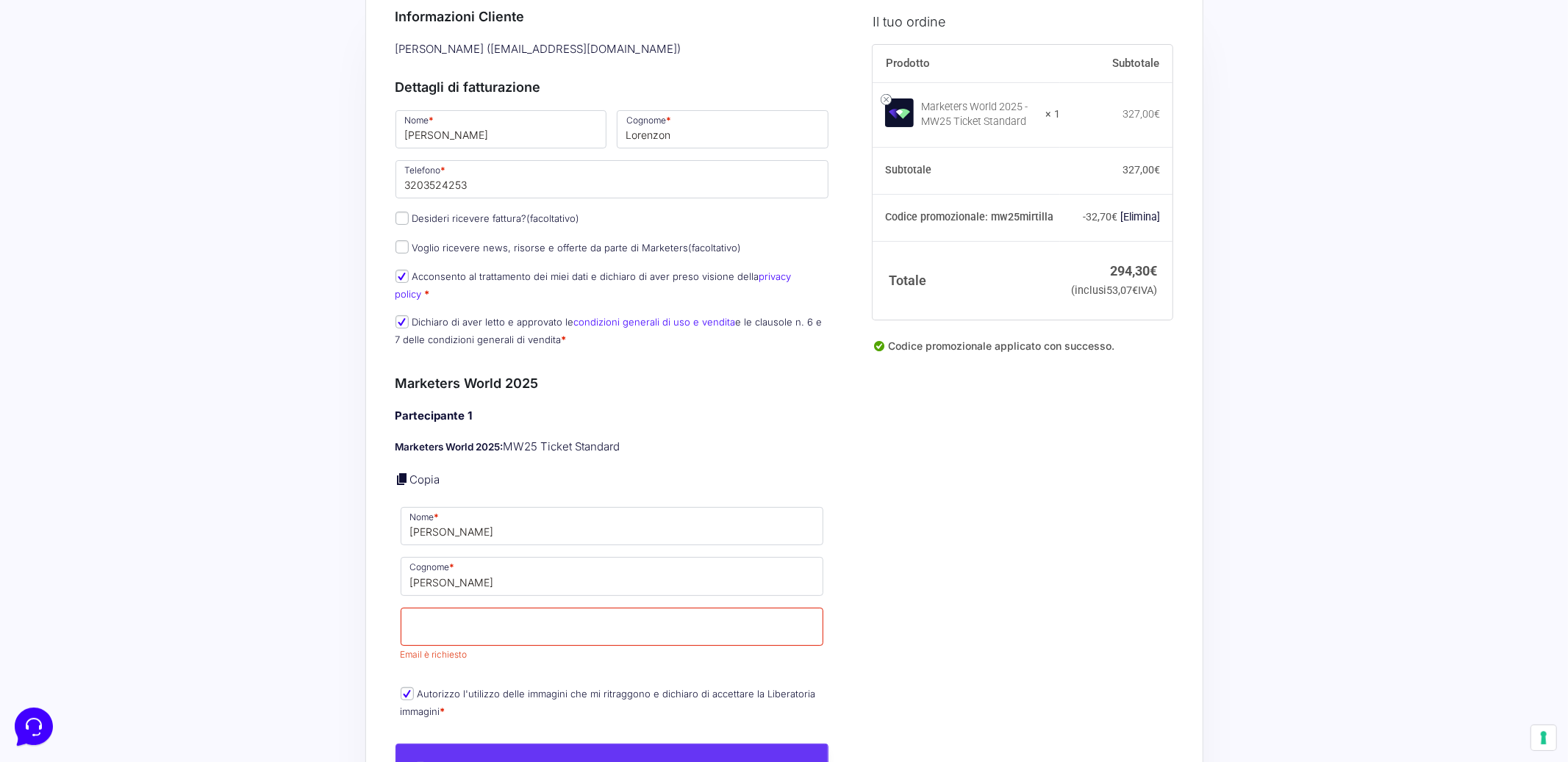
scroll to position [0, 0]
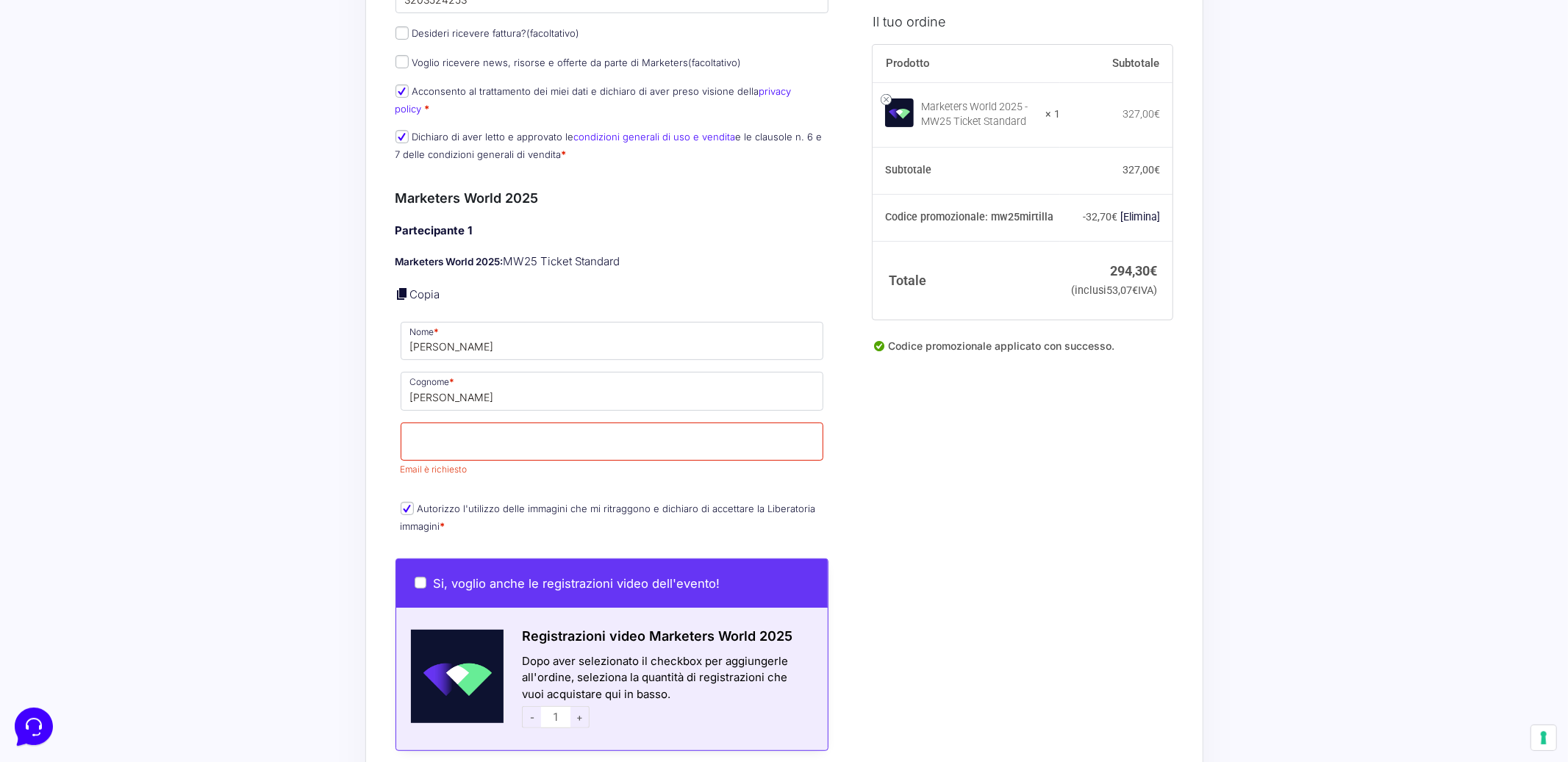
click at [317, 517] on div "Acquisti Protetti Reso Gratuito Pagamenti Flessibili Riepilogo Ordine 294,30 € …" at bounding box center [784, 711] width 1568 height 2015
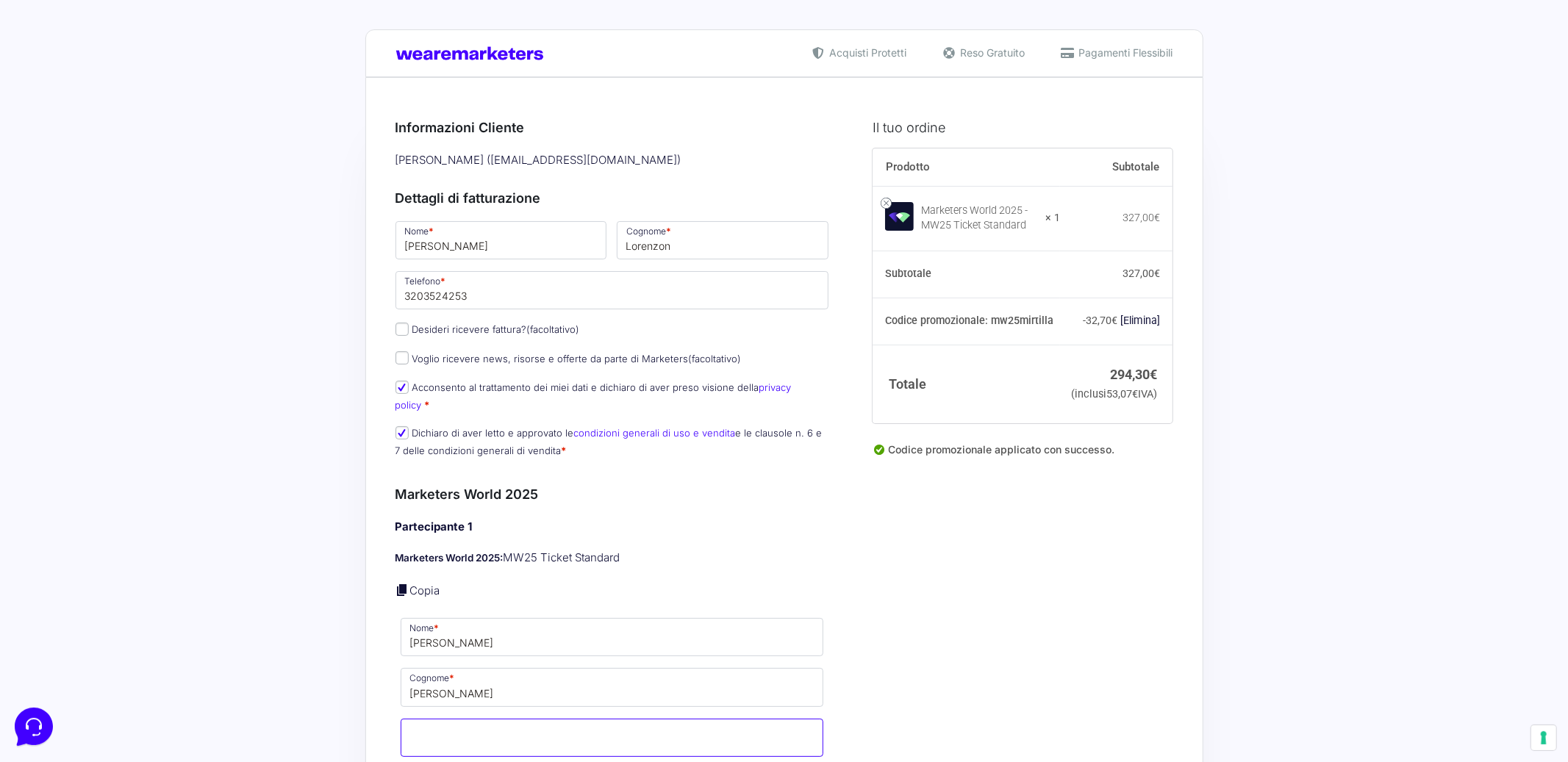
click at [447, 721] on input "Email *" at bounding box center [612, 738] width 423 height 38
paste input "[EMAIL_ADDRESS][DOMAIN_NAME]"
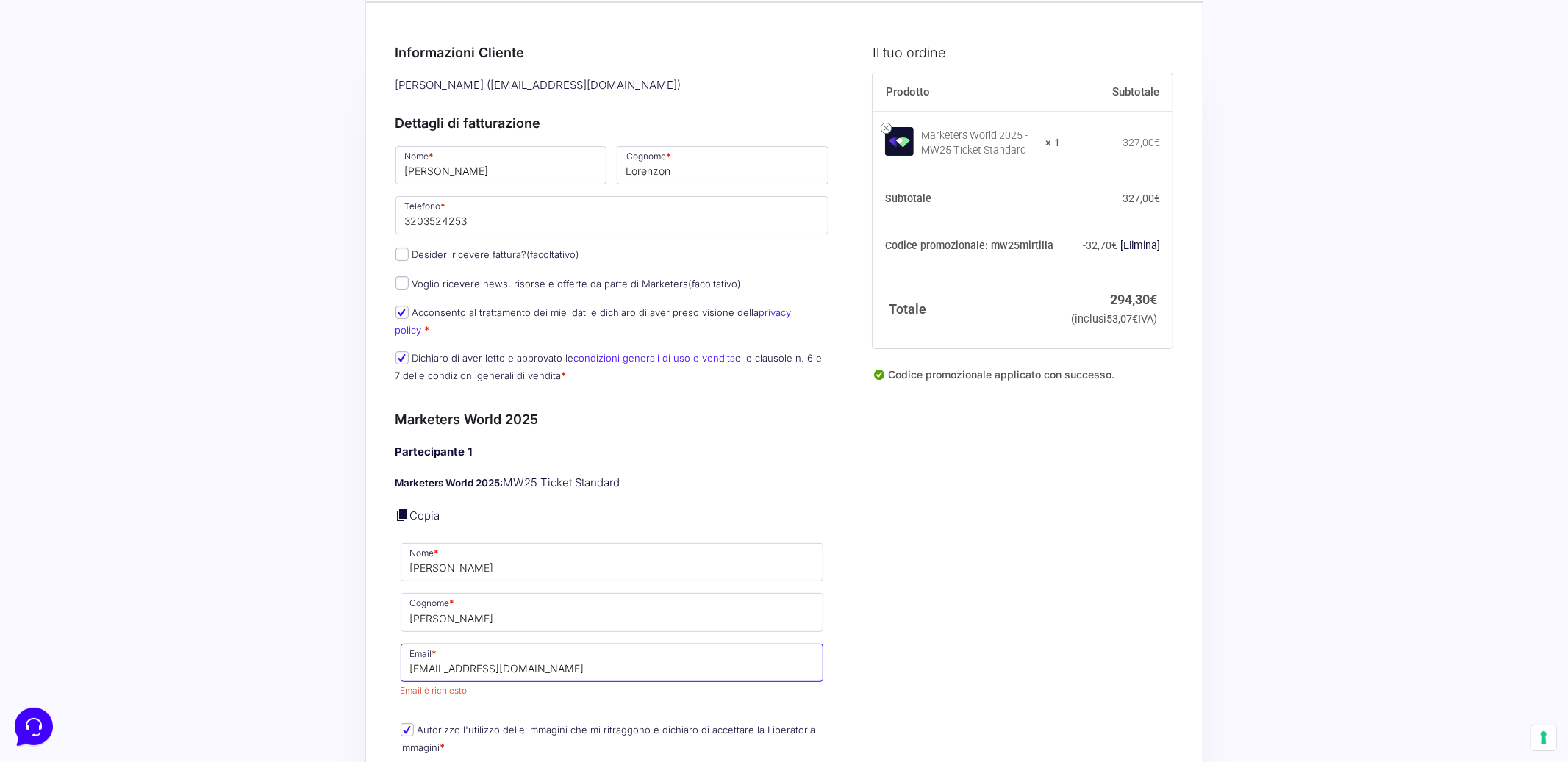
scroll to position [138, 0]
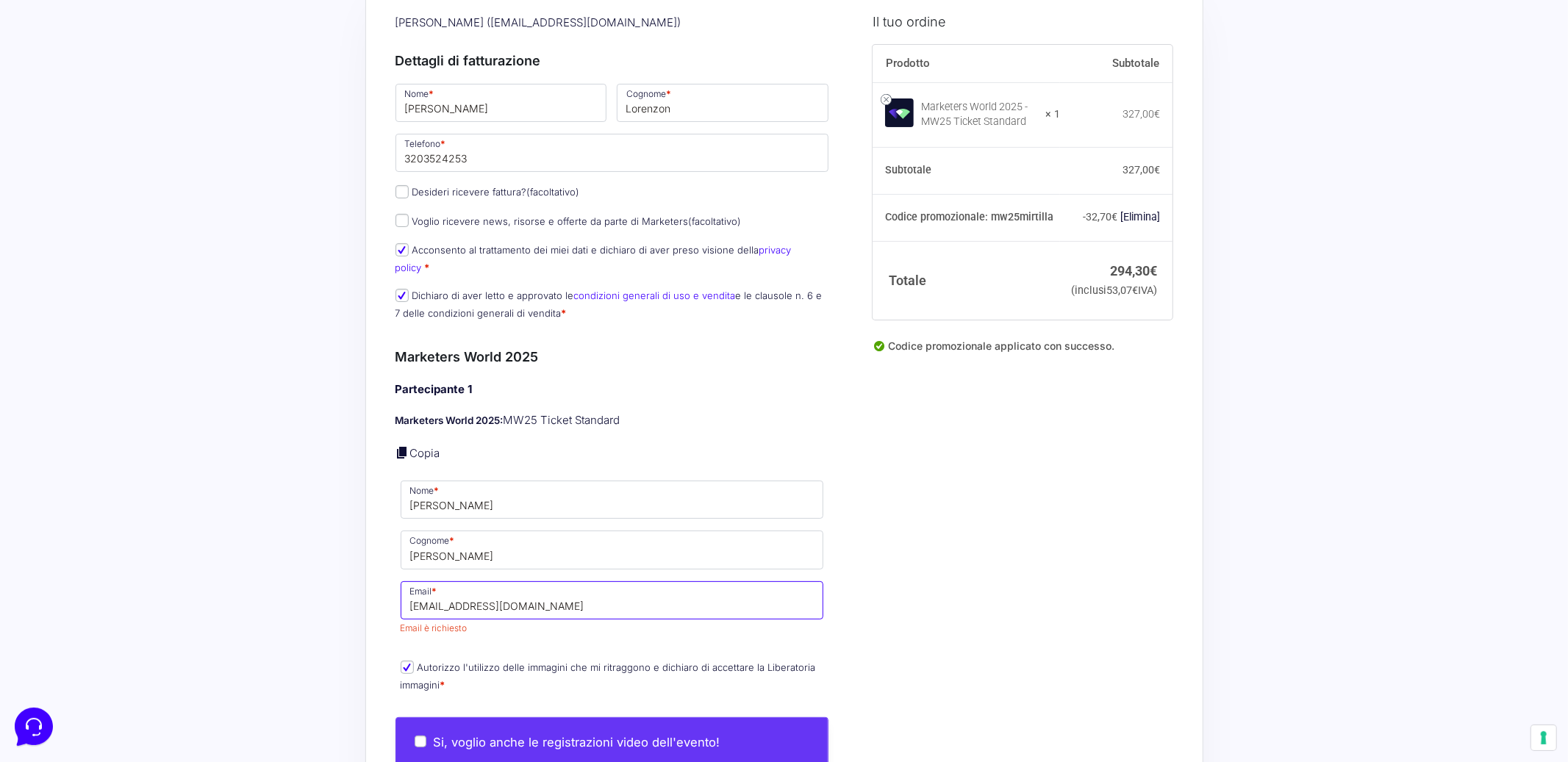
type input "[EMAIL_ADDRESS][DOMAIN_NAME]"
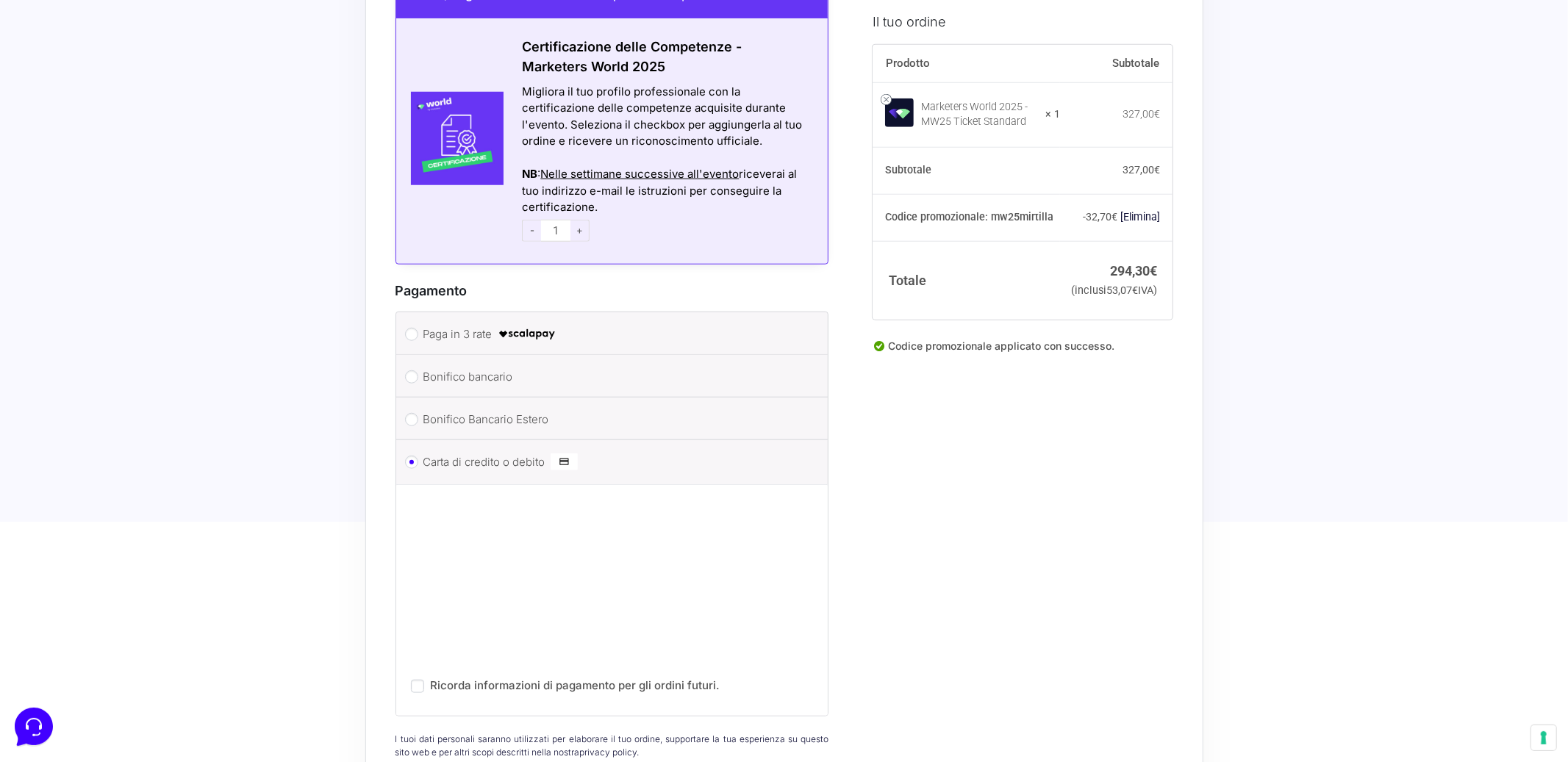
scroll to position [1317, 0]
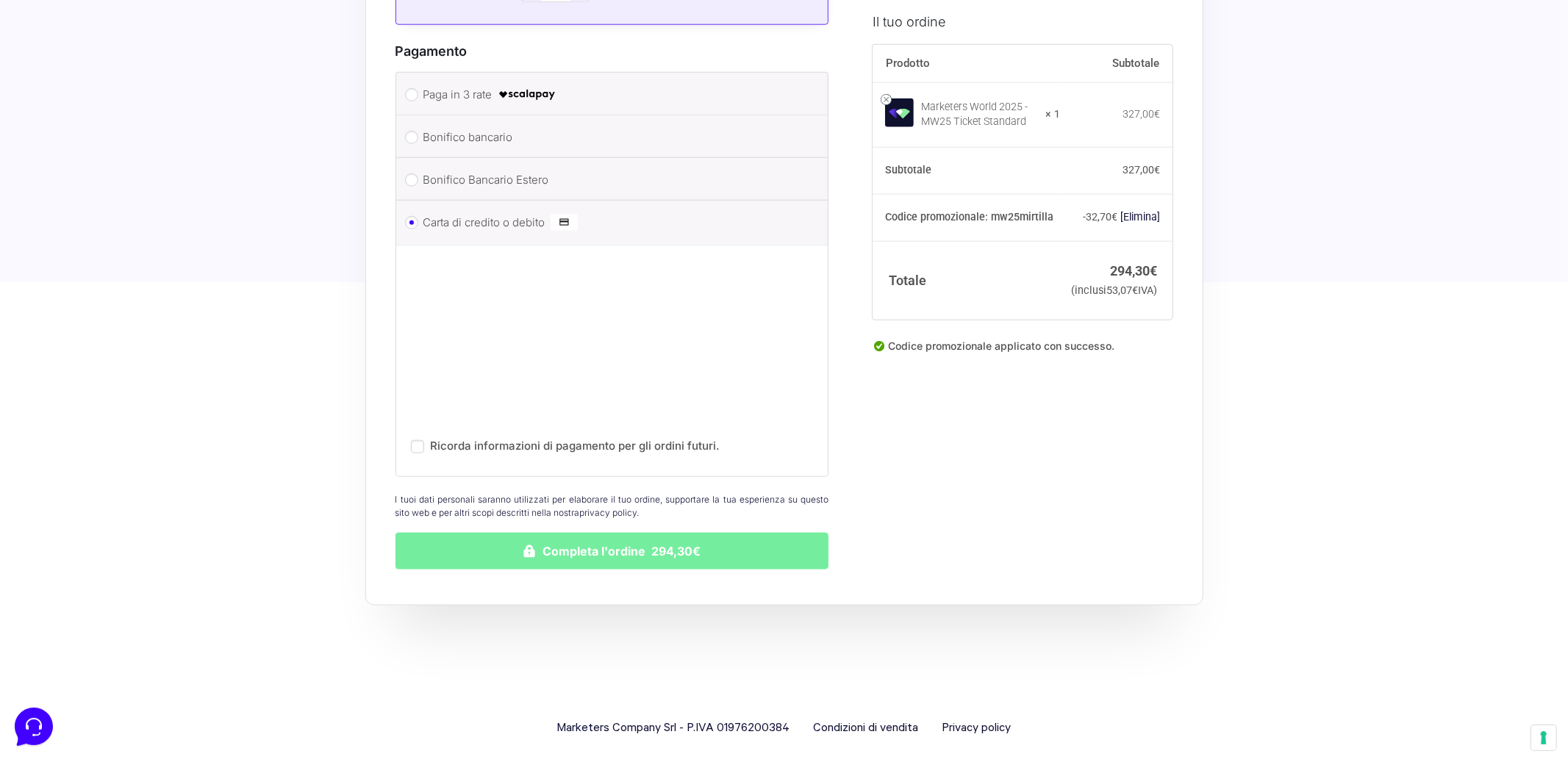
click at [595, 551] on button "Completa l'ordine 294,30€" at bounding box center [613, 552] width 434 height 37
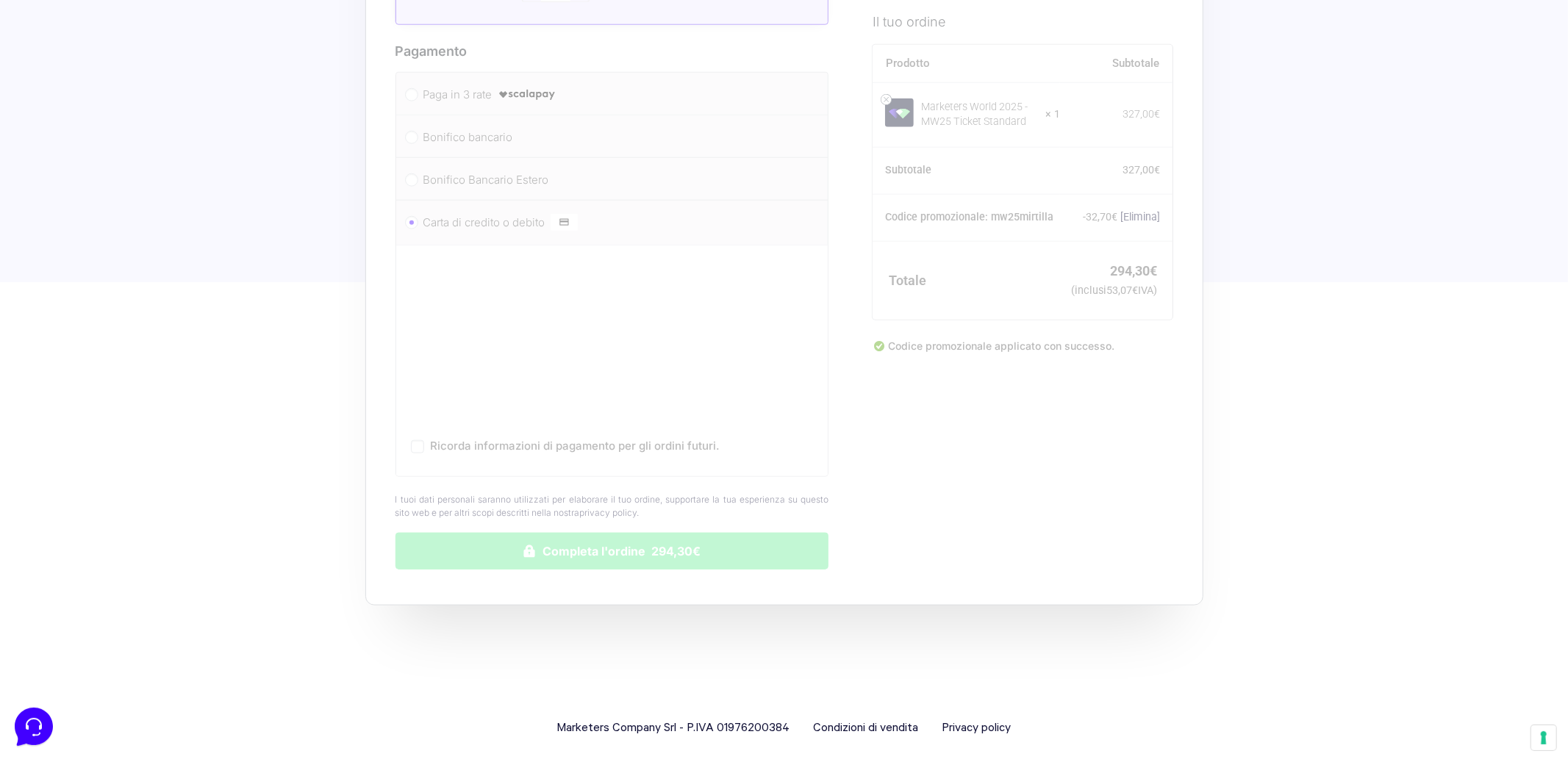
scroll to position [1210, 0]
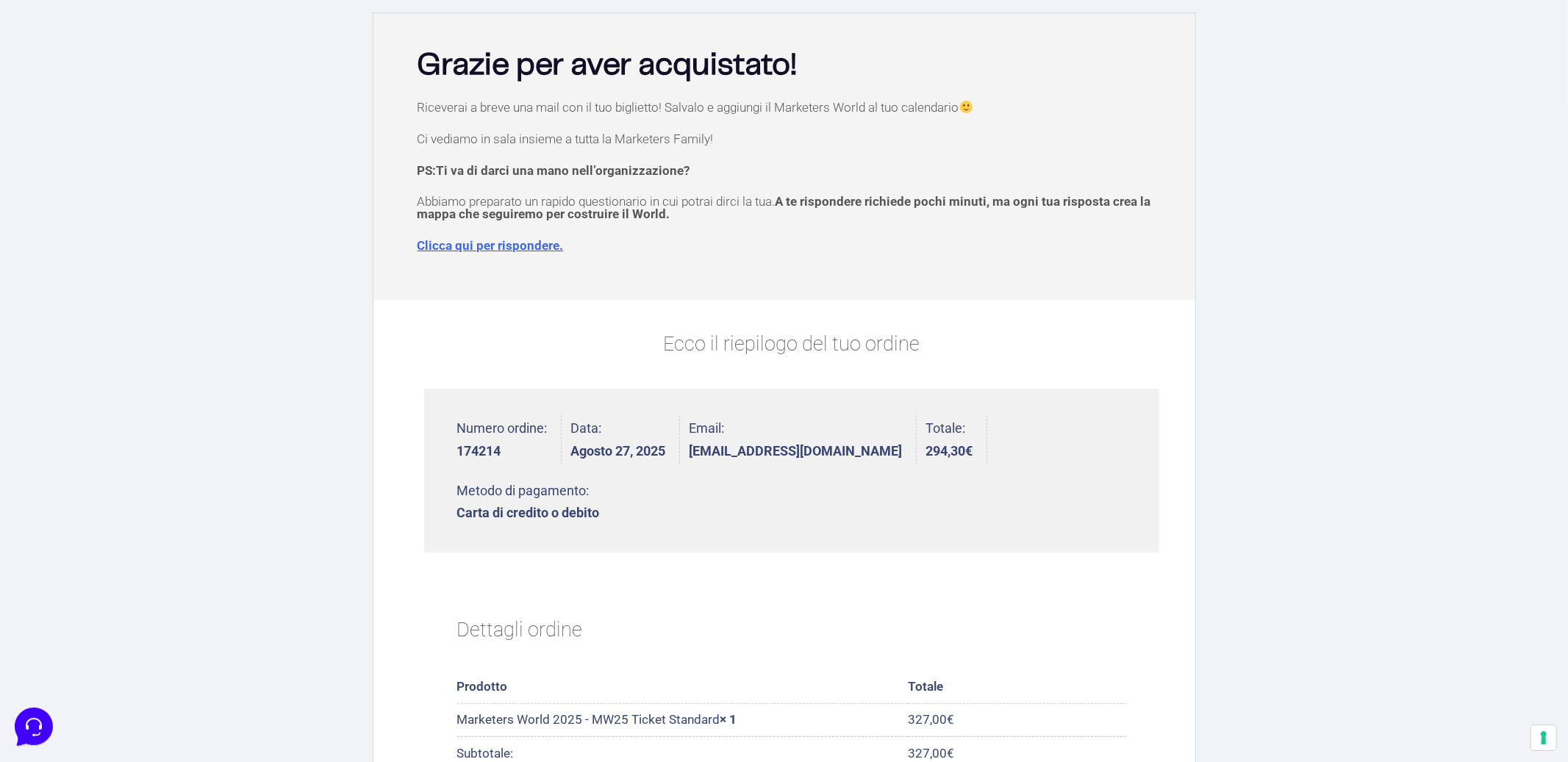
scroll to position [76, 0]
